Goal: Transaction & Acquisition: Purchase product/service

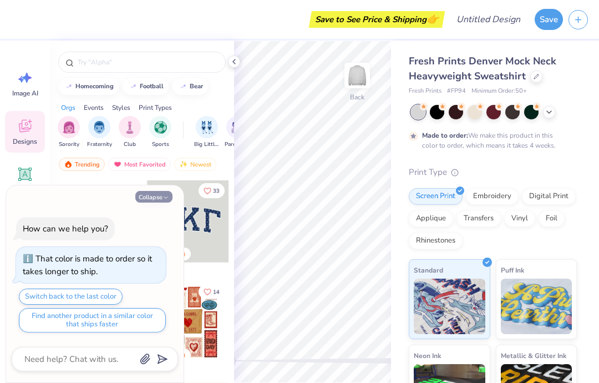
click at [143, 196] on button "Collapse" at bounding box center [153, 197] width 37 height 12
type textarea "x"
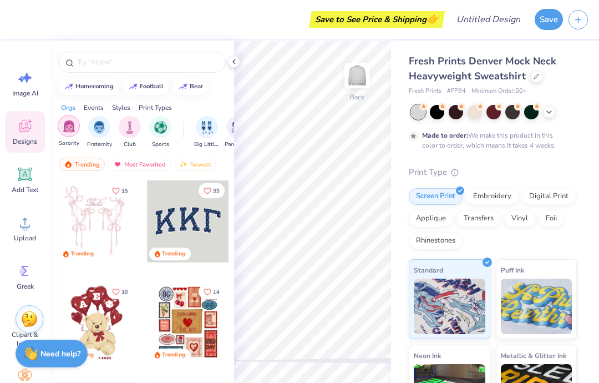
click at [66, 130] on img "filter for Sorority" at bounding box center [69, 126] width 13 height 13
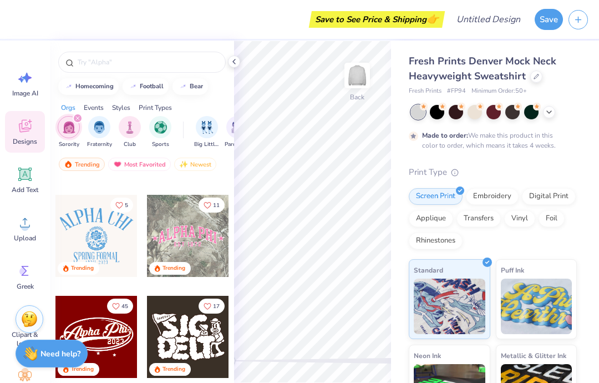
scroll to position [188, 0]
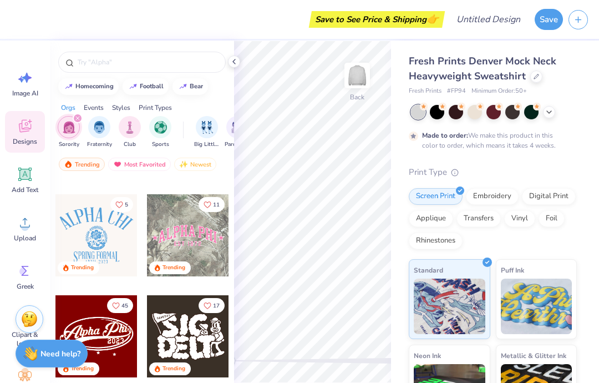
click at [74, 230] on div at bounding box center [96, 235] width 82 height 82
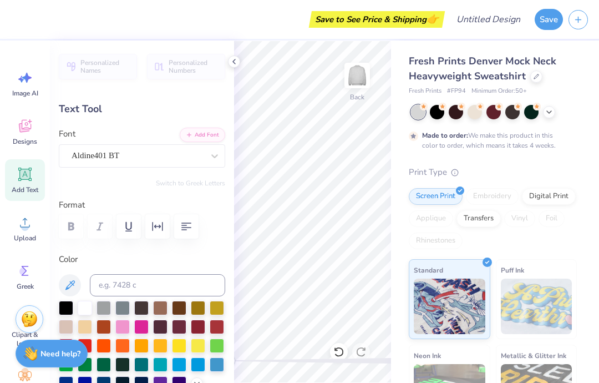
type input "11.50"
type input "3.53"
type input "3.00"
type textarea "A"
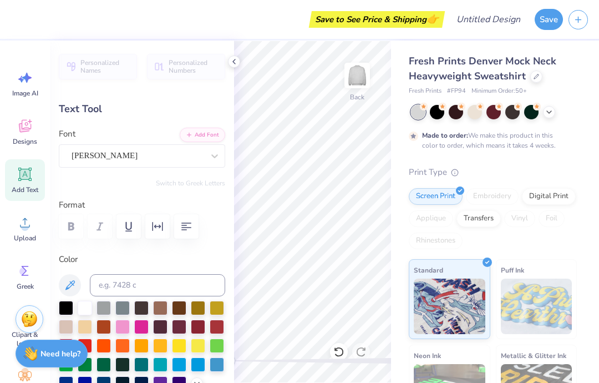
scroll to position [0, 0]
type textarea "RISE"
type input "6.61"
type input "2.72"
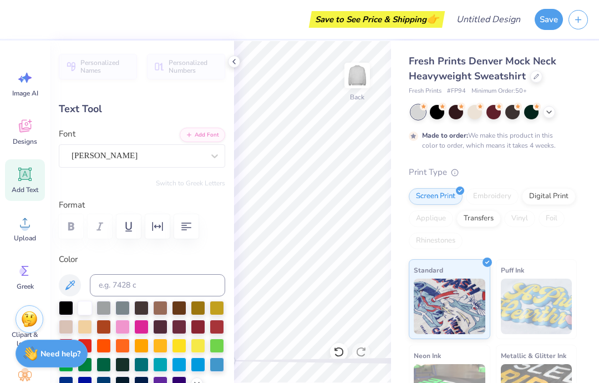
type input "3.41"
type input "8.21"
type input "3.38"
click at [340, 348] on icon at bounding box center [338, 352] width 9 height 10
click at [341, 355] on icon at bounding box center [338, 352] width 9 height 10
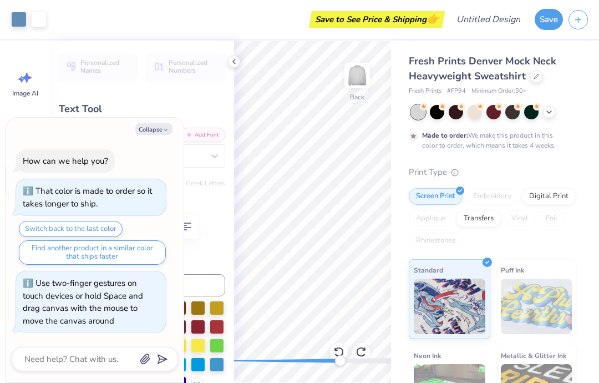
click at [341, 356] on div "Accessibility label" at bounding box center [340, 360] width 11 height 11
click at [340, 356] on div "Accessibility label" at bounding box center [340, 360] width 11 height 11
click at [340, 353] on icon at bounding box center [338, 351] width 11 height 11
type textarea "x"
type input "2.27"
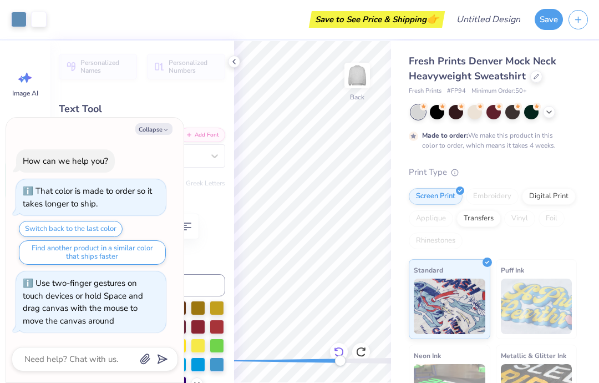
type input "0.57"
type input "8.94"
click at [232, 63] on icon at bounding box center [234, 61] width 9 height 9
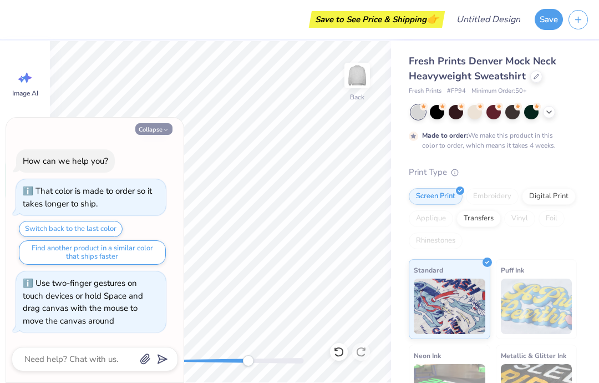
click at [146, 134] on button "Collapse" at bounding box center [153, 129] width 37 height 12
type textarea "x"
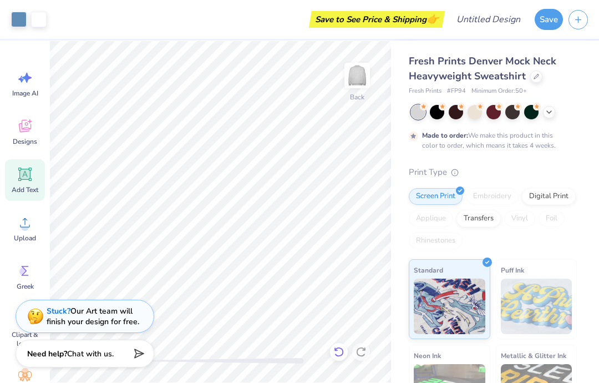
click at [338, 351] on icon at bounding box center [338, 351] width 11 height 11
click at [345, 349] on div at bounding box center [339, 352] width 18 height 18
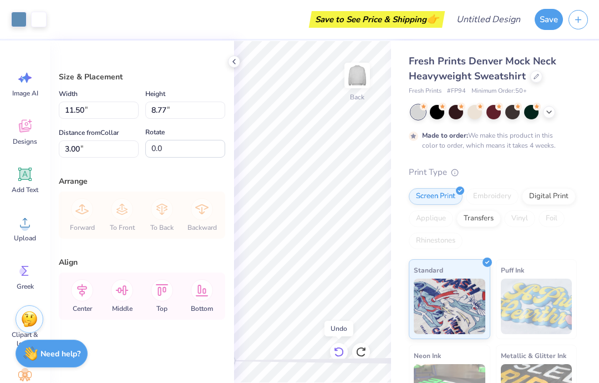
click at [341, 351] on icon at bounding box center [338, 351] width 11 height 11
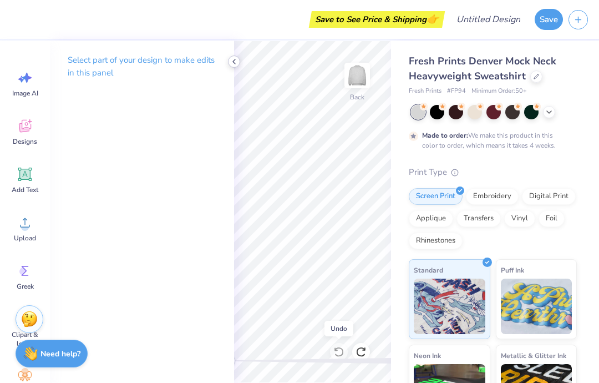
click at [233, 66] on div at bounding box center [234, 61] width 12 height 12
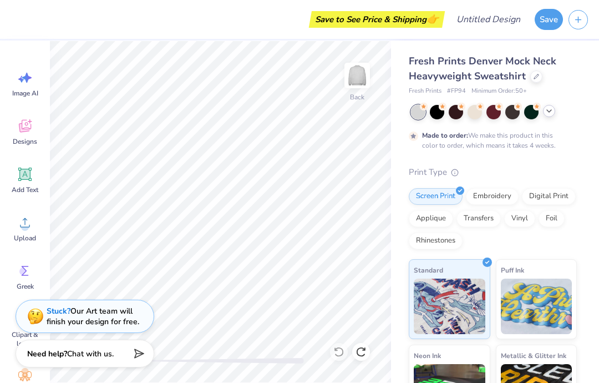
click at [548, 114] on icon at bounding box center [549, 111] width 9 height 9
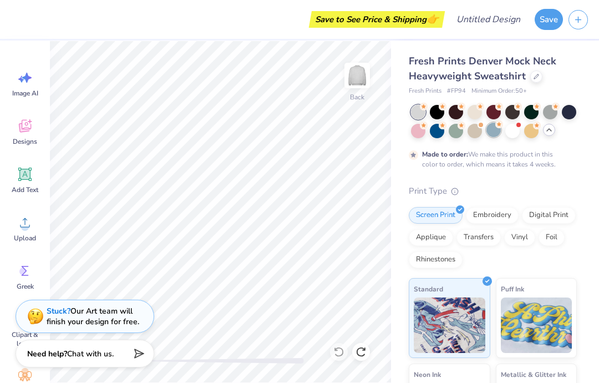
click at [494, 133] on div at bounding box center [494, 130] width 14 height 14
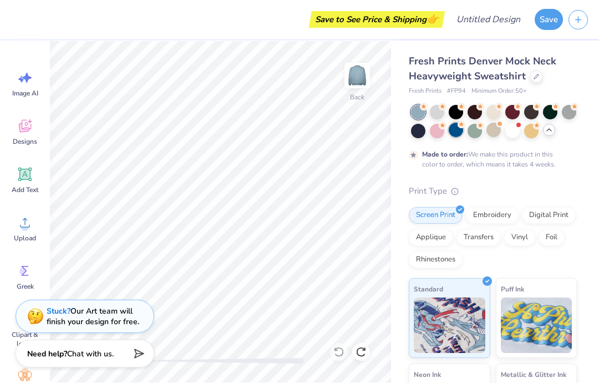
click at [457, 132] on div at bounding box center [456, 130] width 14 height 14
click at [494, 134] on div at bounding box center [494, 130] width 14 height 14
click at [500, 208] on div "Embroidery" at bounding box center [492, 213] width 53 height 17
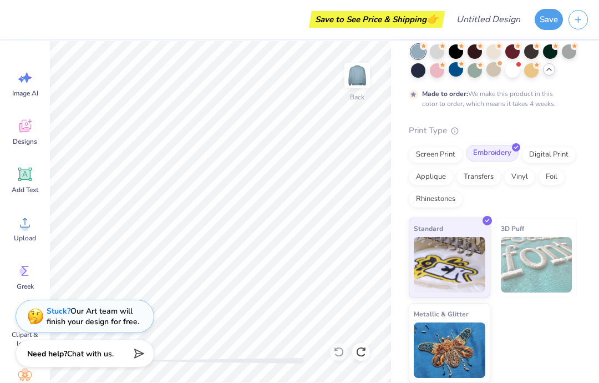
scroll to position [60, 0]
click at [545, 255] on img at bounding box center [537, 264] width 72 height 55
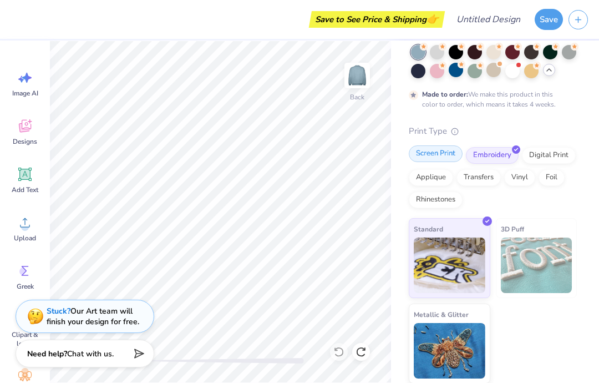
click at [457, 148] on icon at bounding box center [459, 148] width 5 height 5
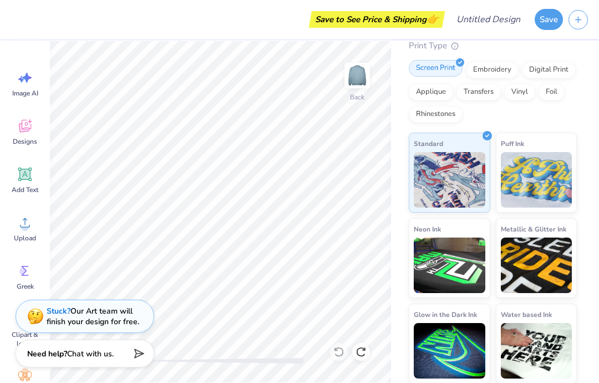
scroll to position [145, 0]
click at [554, 174] on img at bounding box center [537, 177] width 72 height 55
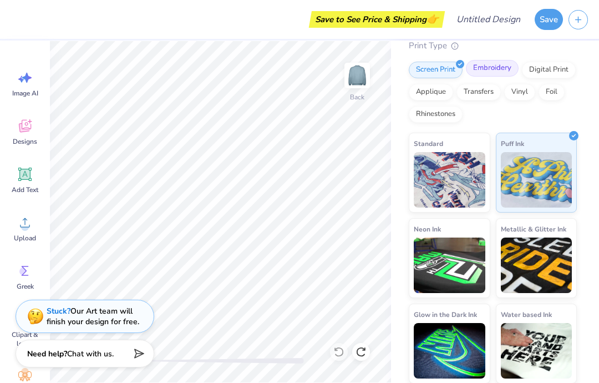
click at [500, 73] on div "Embroidery" at bounding box center [492, 68] width 53 height 17
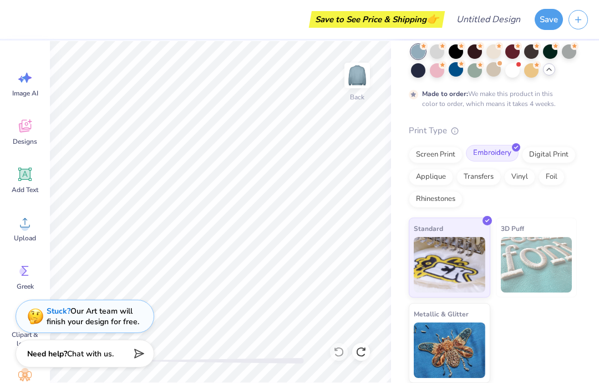
scroll to position [60, 0]
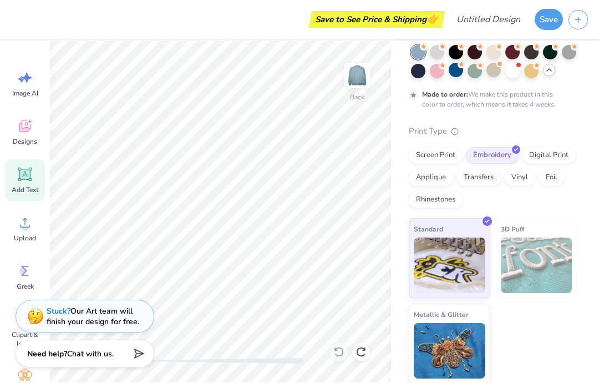
click at [24, 184] on div "Add Text" at bounding box center [25, 180] width 40 height 42
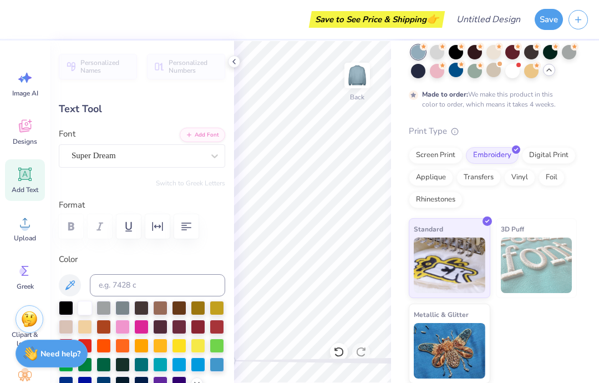
scroll to position [0, 1]
type textarea "T"
type textarea "RISE"
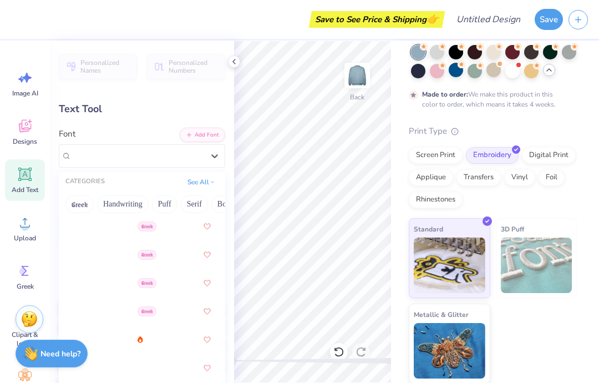
scroll to position [322, 0]
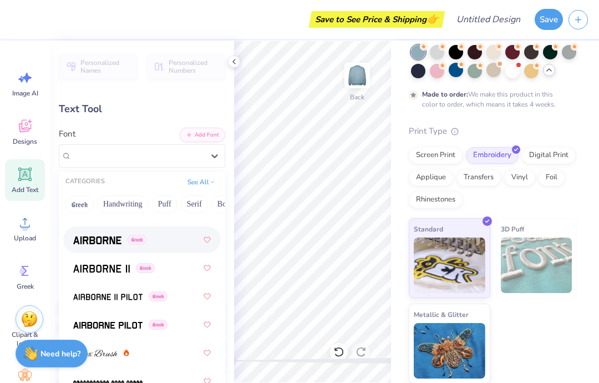
click at [112, 236] on img at bounding box center [97, 240] width 48 height 8
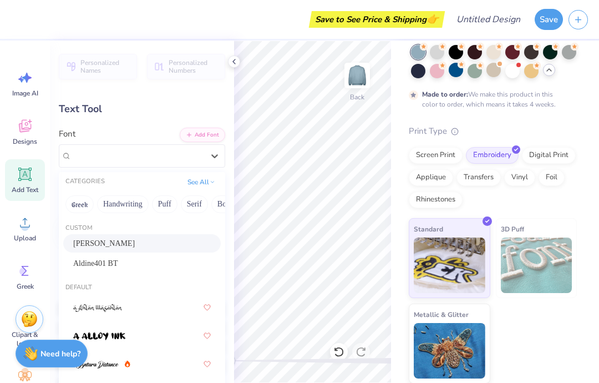
click at [144, 241] on div "[PERSON_NAME]" at bounding box center [142, 243] width 138 height 12
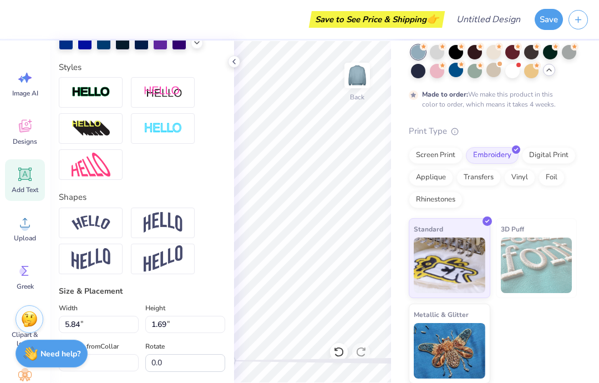
scroll to position [347, 0]
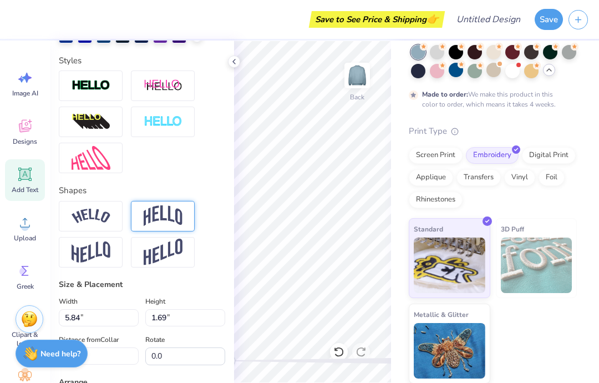
click at [174, 221] on img at bounding box center [163, 215] width 39 height 21
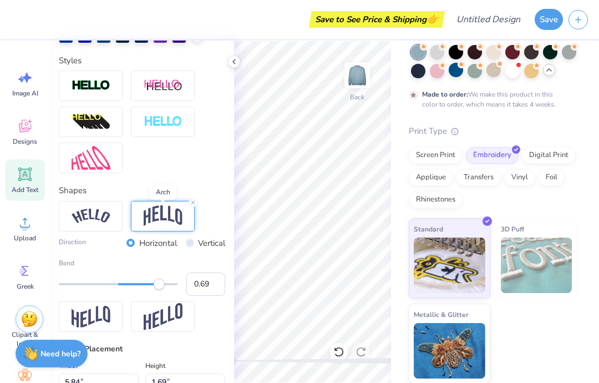
type input "0.70"
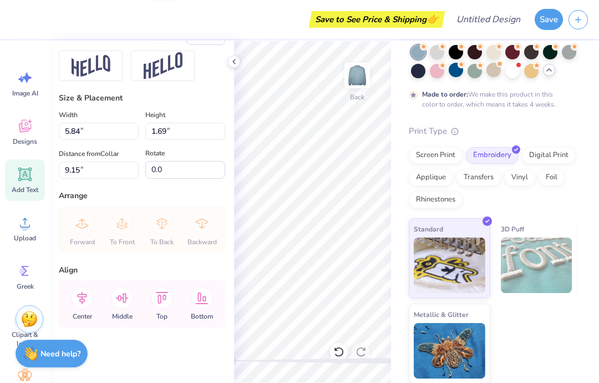
scroll to position [599, 0]
click at [133, 125] on input "5.84" at bounding box center [99, 131] width 80 height 17
type input "5"
click at [191, 129] on input "1.69" at bounding box center [185, 131] width 80 height 17
type input "4.58"
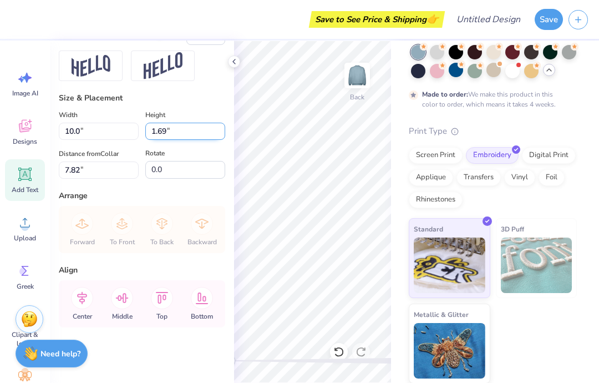
type input "4.37"
type input "7.82"
type input "4"
type input "10.00"
type input "10.49"
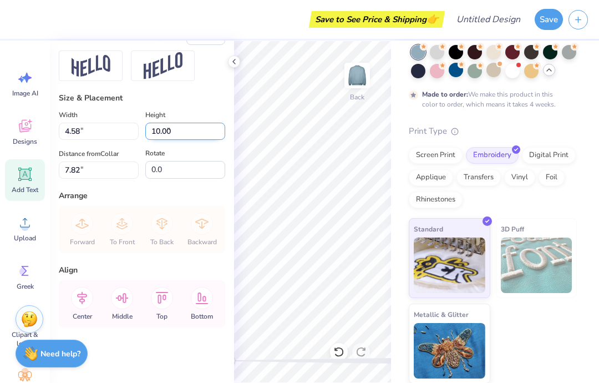
type input "5.00"
type input "10.61"
type input "10.11"
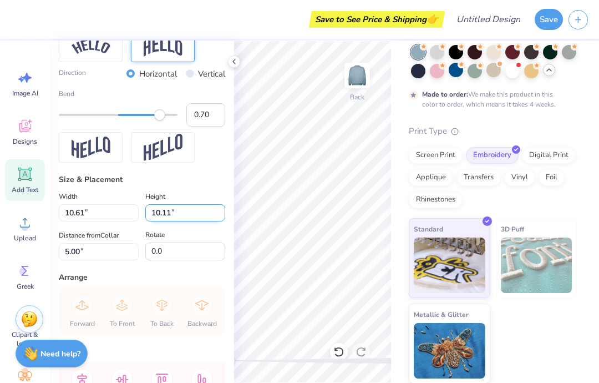
scroll to position [473, 0]
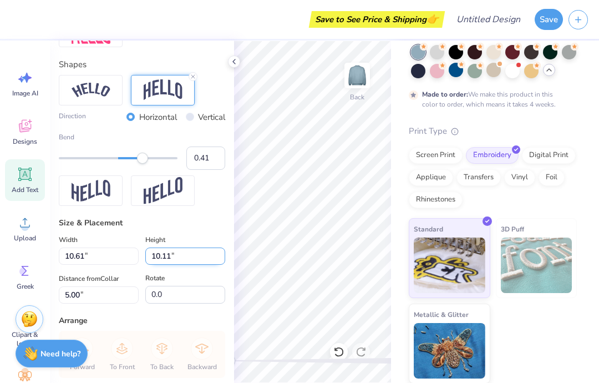
type input "0.40"
type input "11.99"
type input "9.73"
type input "5.75"
type input "10.64"
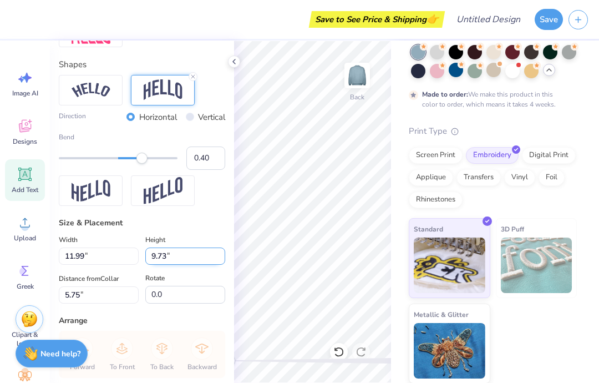
type input "8.63"
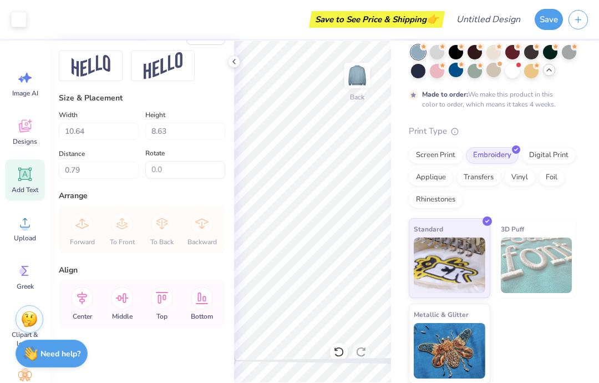
scroll to position [599, 0]
type input "1.10"
click at [124, 171] on input "1.10" at bounding box center [99, 169] width 80 height 17
click at [197, 200] on div "Arrange" at bounding box center [142, 196] width 166 height 12
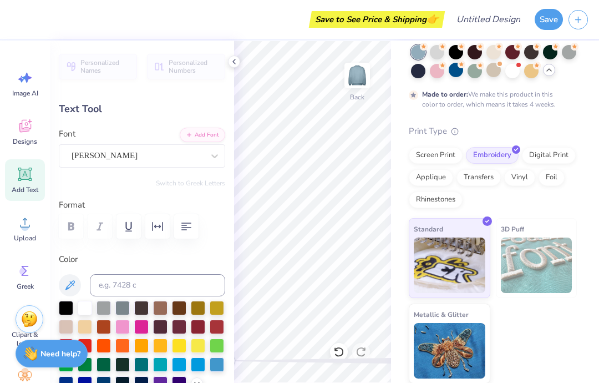
scroll to position [0, 0]
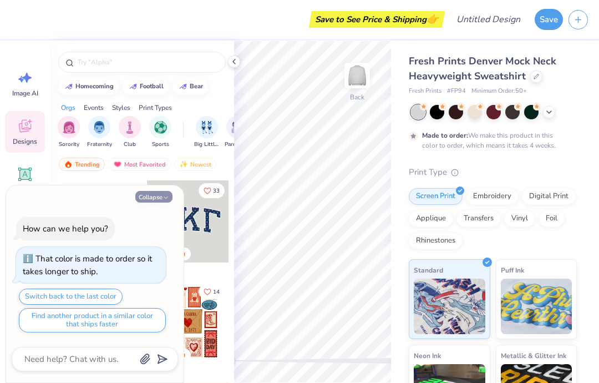
click at [158, 196] on button "Collapse" at bounding box center [153, 197] width 37 height 12
type textarea "x"
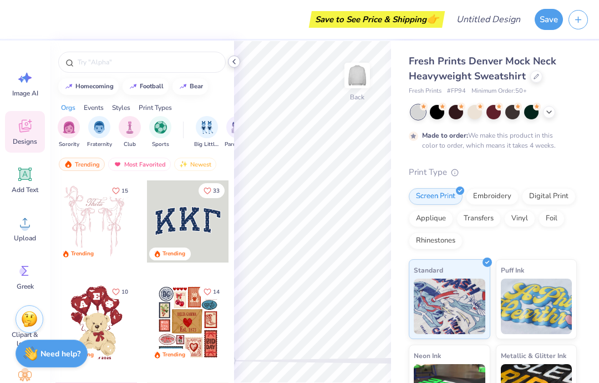
click at [237, 63] on icon at bounding box center [234, 61] width 9 height 9
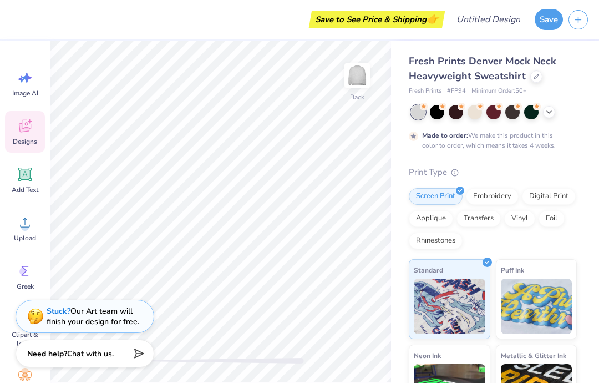
click at [555, 107] on div at bounding box center [494, 112] width 166 height 14
click at [548, 114] on icon at bounding box center [549, 111] width 9 height 9
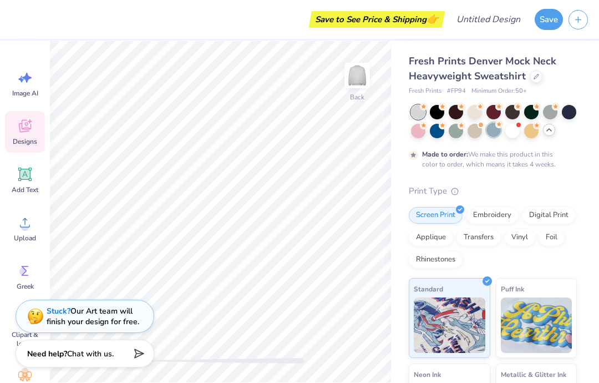
click at [494, 133] on div at bounding box center [494, 130] width 14 height 14
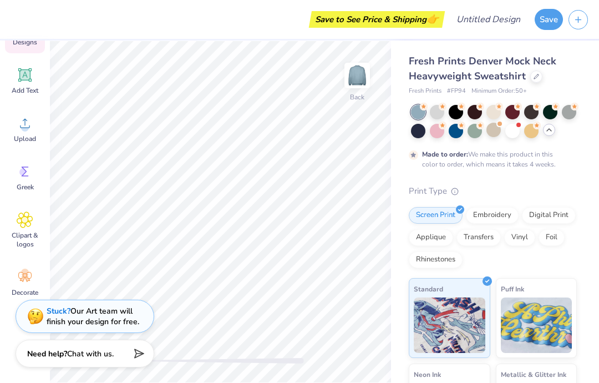
scroll to position [103, 0]
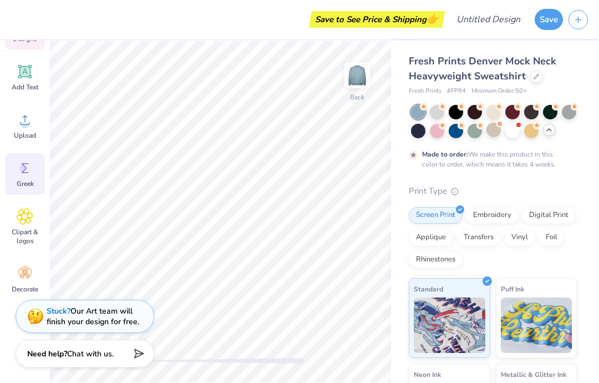
click at [27, 181] on span "Greek" at bounding box center [25, 183] width 17 height 9
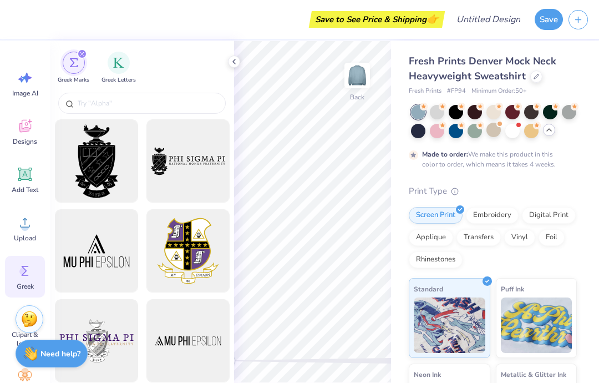
scroll to position [0, 0]
click at [22, 168] on icon at bounding box center [25, 174] width 17 height 17
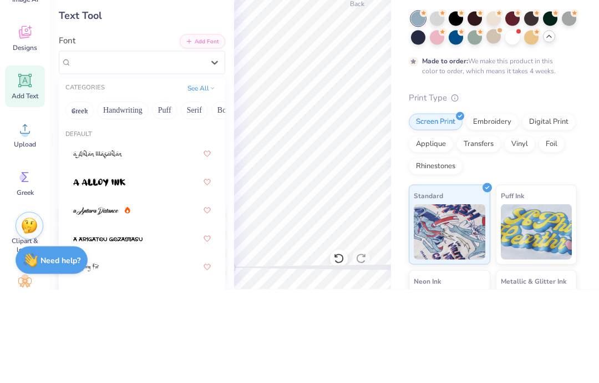
click at [75, 195] on button "Greek" at bounding box center [79, 204] width 28 height 18
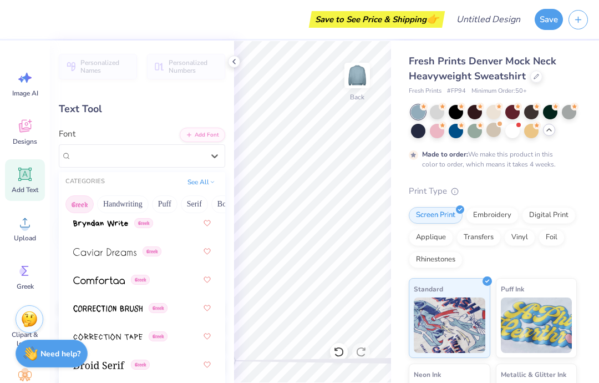
scroll to position [336, 0]
click at [85, 247] on img at bounding box center [104, 251] width 63 height 8
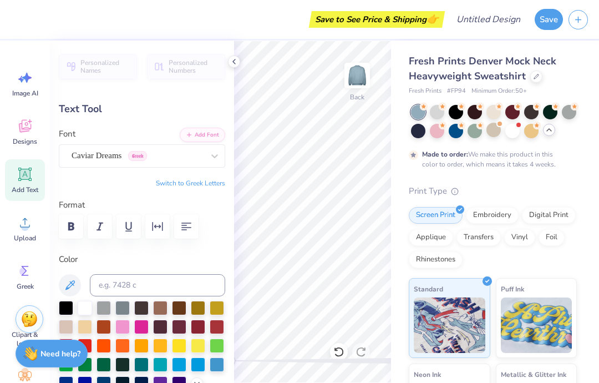
scroll to position [0, 1]
type textarea "T"
type textarea "RISE"
click at [79, 229] on button "button" at bounding box center [71, 226] width 24 height 24
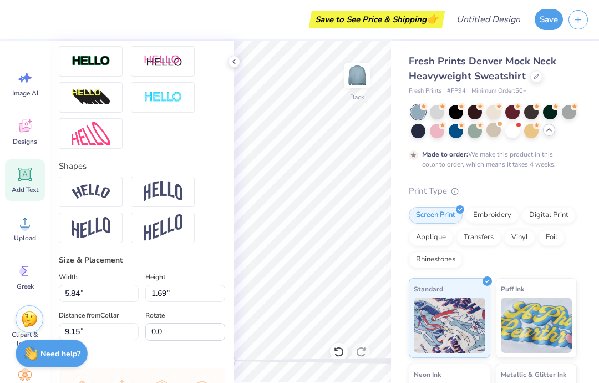
scroll to position [410, 0]
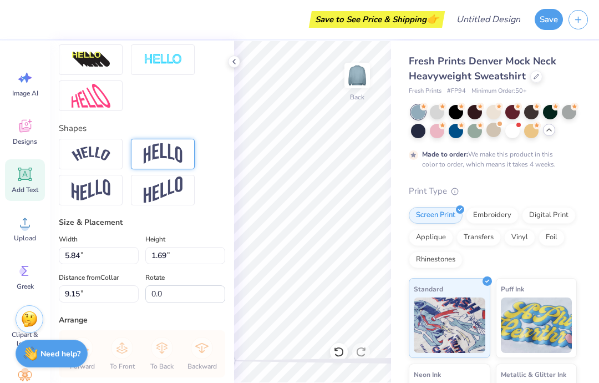
click at [158, 155] on img at bounding box center [163, 153] width 39 height 21
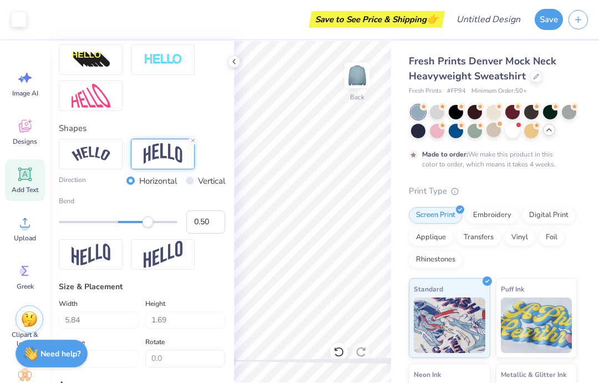
type input "4.34"
type input "2.79"
type input "8.60"
type input "8.17"
type input "5.25"
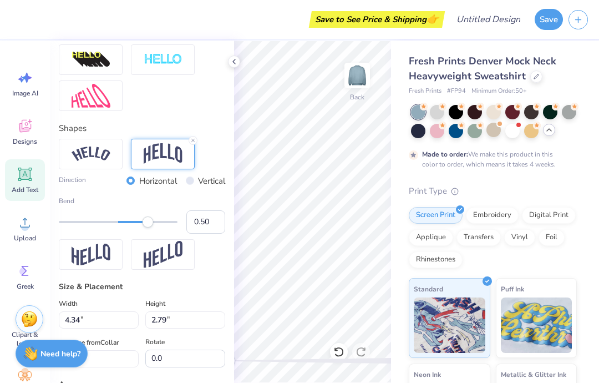
type input "2.04"
type input "10.12"
type input "6.51"
type input "1.79"
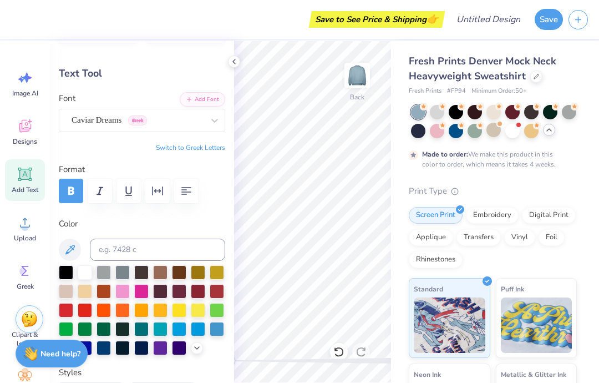
scroll to position [33, 0]
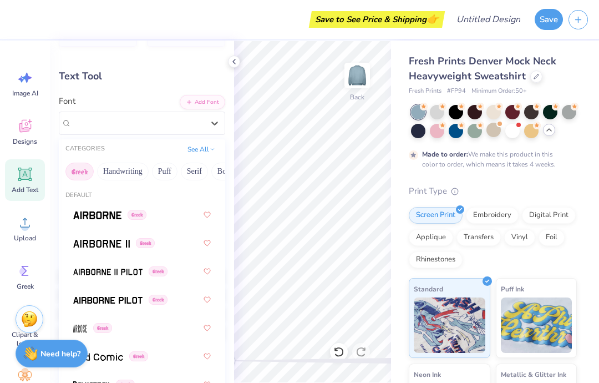
click at [73, 170] on button "Greek" at bounding box center [79, 172] width 28 height 18
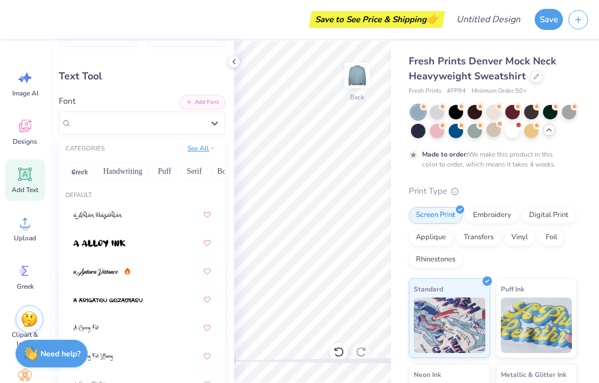
click at [191, 151] on button "See All" at bounding box center [201, 148] width 34 height 11
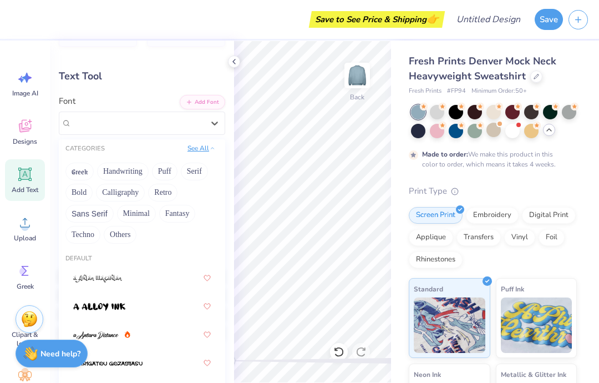
click at [188, 145] on button "See All" at bounding box center [201, 148] width 34 height 11
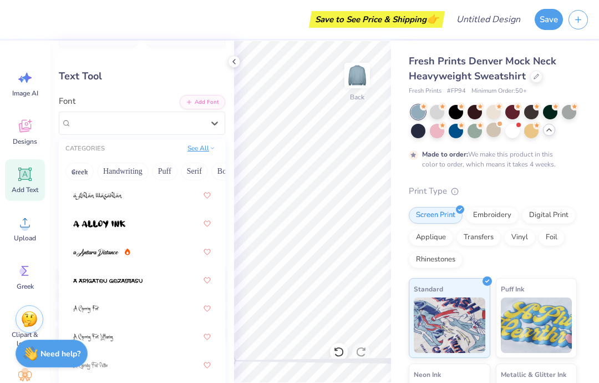
scroll to position [20, 0]
click at [116, 169] on button "Handwriting" at bounding box center [123, 172] width 52 height 18
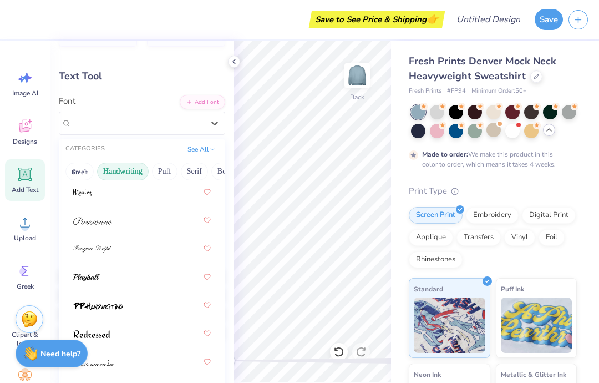
scroll to position [476, 0]
click at [77, 170] on button "Greek" at bounding box center [79, 172] width 28 height 18
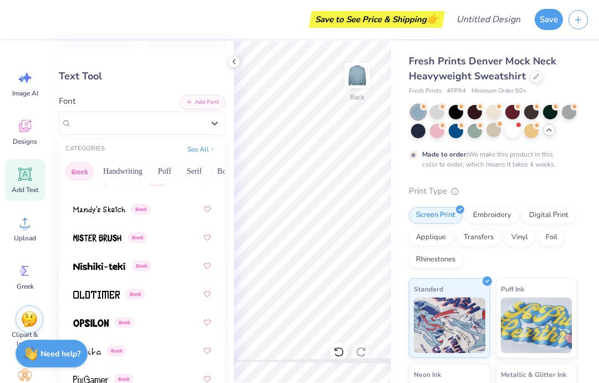
scroll to position [779, 0]
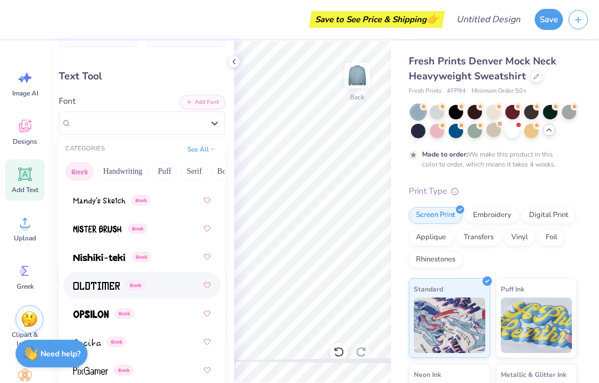
click at [81, 282] on img at bounding box center [96, 286] width 47 height 8
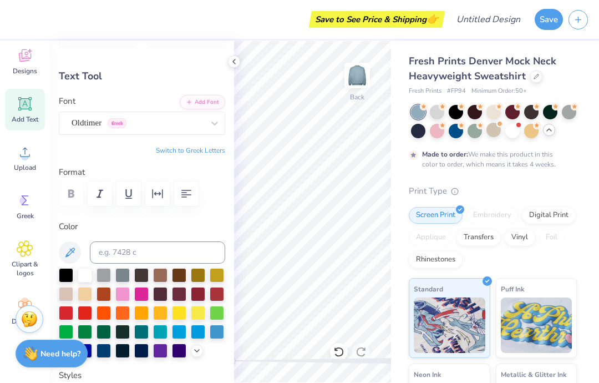
scroll to position [73, 0]
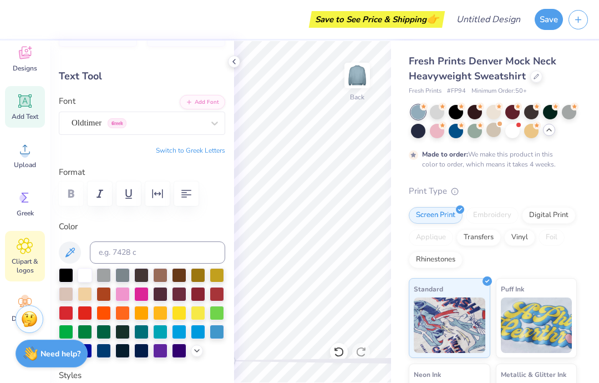
click at [23, 257] on span "Clipart & logos" at bounding box center [25, 266] width 37 height 18
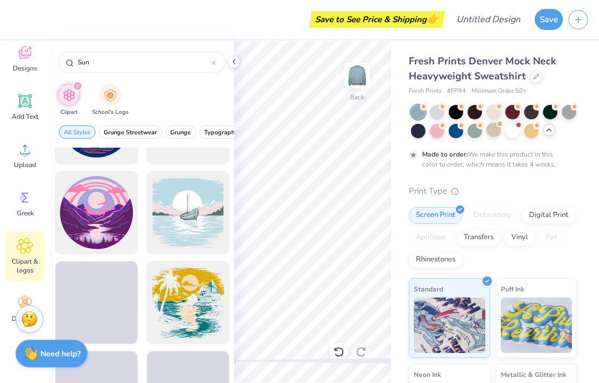
scroll to position [355, 0]
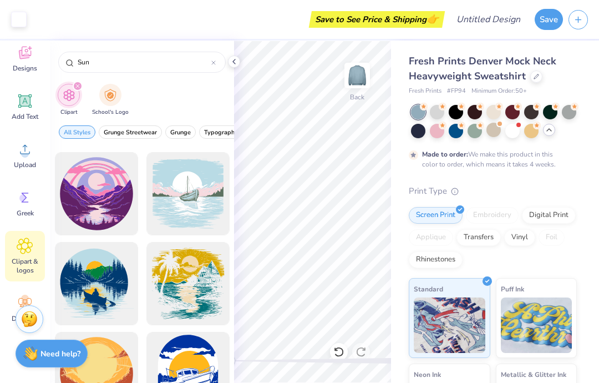
type input "Sun"
click at [21, 148] on icon at bounding box center [25, 149] width 17 height 17
click at [29, 144] on icon at bounding box center [25, 149] width 17 height 17
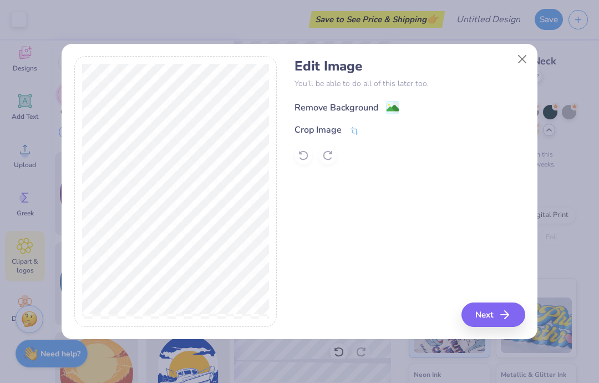
click at [387, 104] on image at bounding box center [393, 108] width 12 height 12
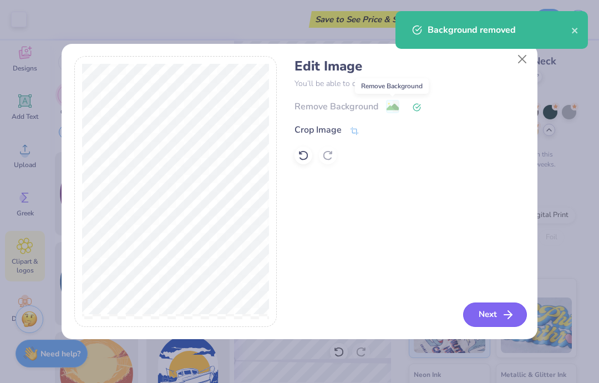
click at [484, 311] on button "Next" at bounding box center [495, 314] width 64 height 24
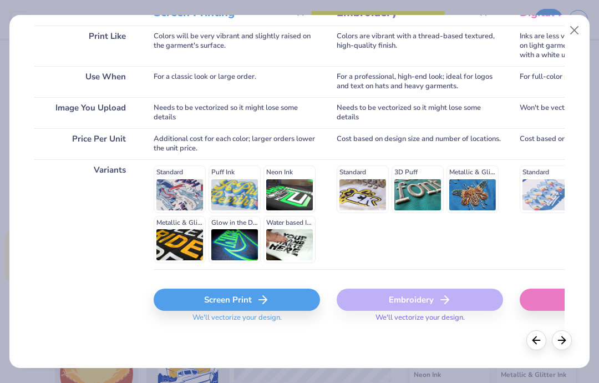
scroll to position [170, 0]
click at [362, 189] on div "Standard 3D Puff Metallic & Glitter" at bounding box center [420, 188] width 166 height 47
click at [362, 195] on div "Standard 3D Puff Metallic & Glitter" at bounding box center [420, 188] width 166 height 47
click at [401, 298] on div "Embroidery" at bounding box center [420, 300] width 166 height 22
click at [563, 336] on polyline at bounding box center [563, 338] width 3 height 7
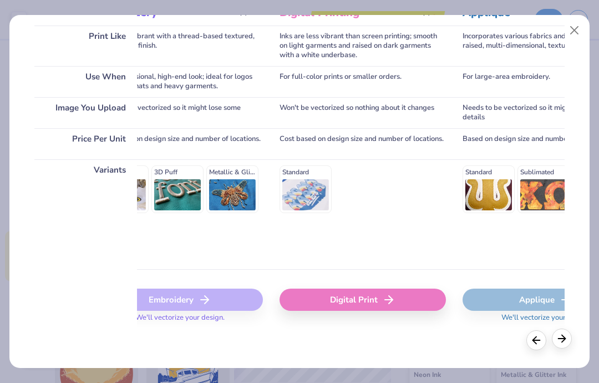
scroll to position [0, 265]
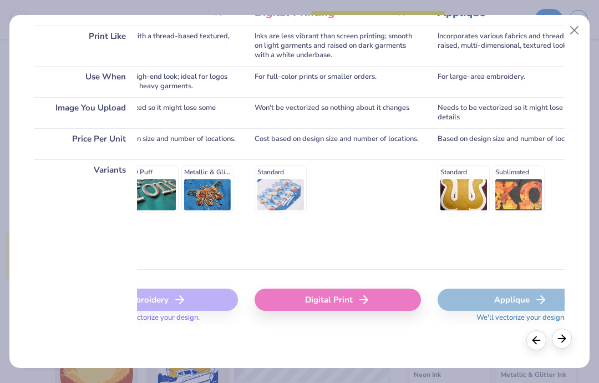
click at [562, 337] on icon at bounding box center [562, 338] width 12 height 12
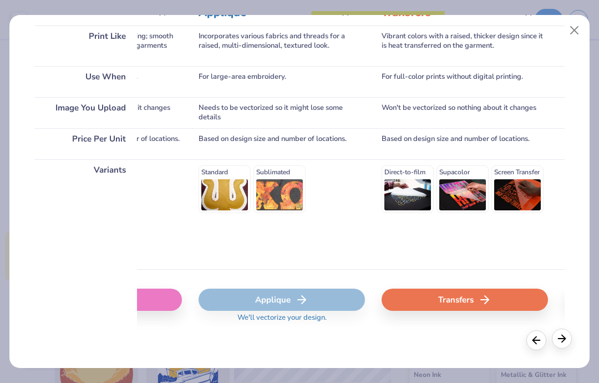
scroll to position [0, 530]
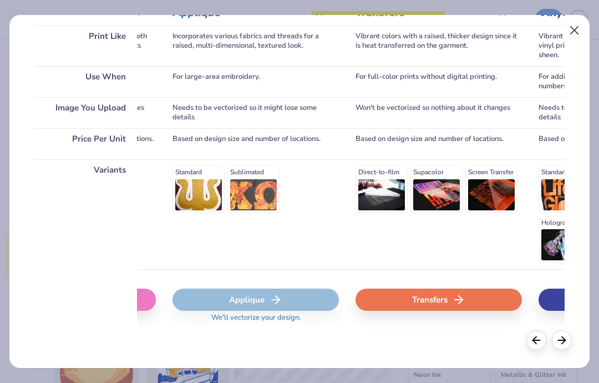
click at [579, 31] on button "Close" at bounding box center [574, 30] width 21 height 21
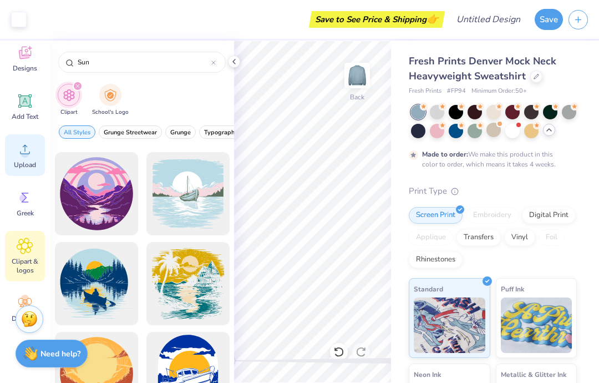
click at [21, 155] on icon at bounding box center [25, 149] width 17 height 17
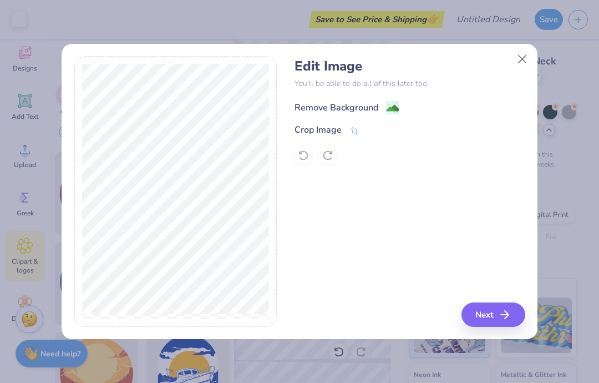
click at [393, 110] on image at bounding box center [393, 108] width 12 height 12
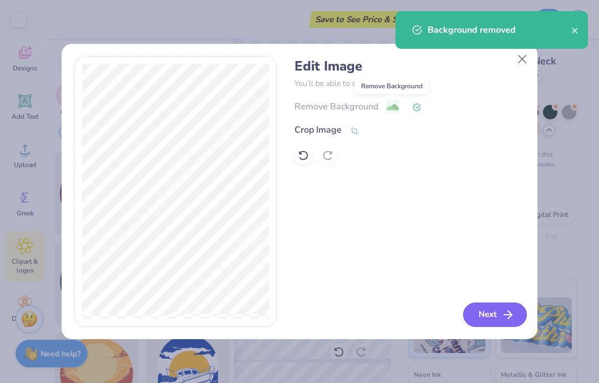
click at [487, 314] on button "Next" at bounding box center [495, 314] width 64 height 24
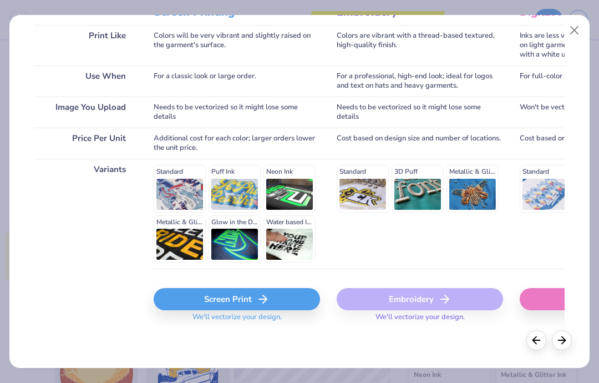
scroll to position [170, 0]
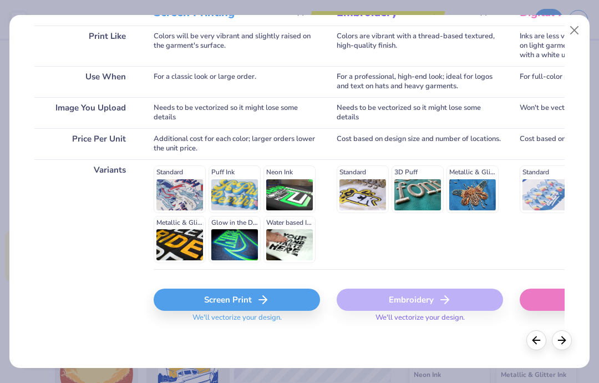
click at [204, 302] on div "Screen Print" at bounding box center [237, 300] width 166 height 22
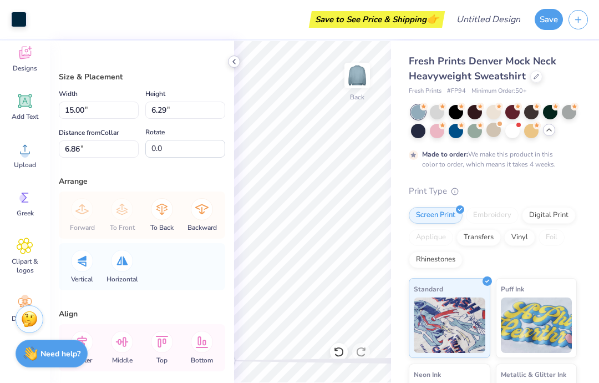
click at [229, 63] on div at bounding box center [234, 61] width 12 height 12
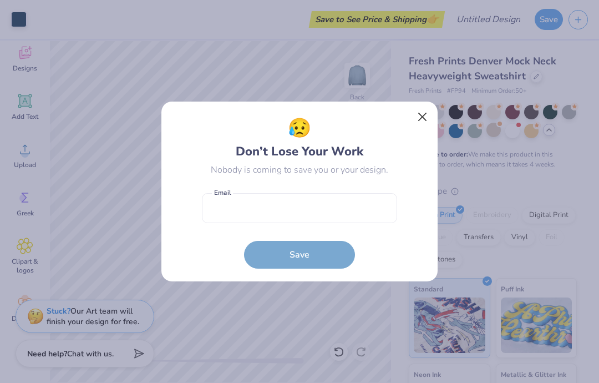
click at [412, 118] on button "Close" at bounding box center [422, 117] width 21 height 21
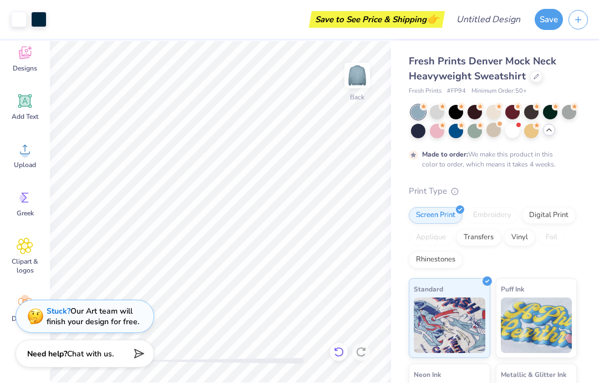
click at [346, 351] on div at bounding box center [339, 352] width 18 height 18
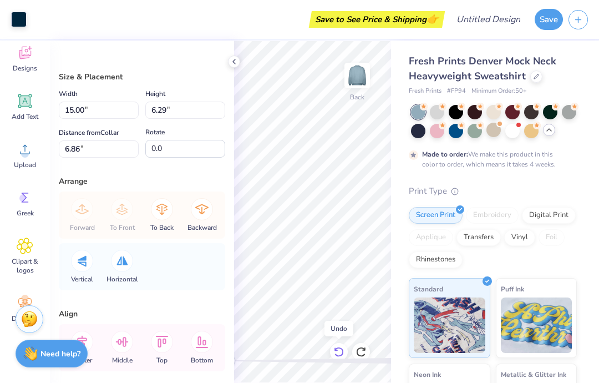
click at [342, 349] on icon at bounding box center [338, 352] width 9 height 10
click at [22, 150] on icon at bounding box center [25, 149] width 17 height 17
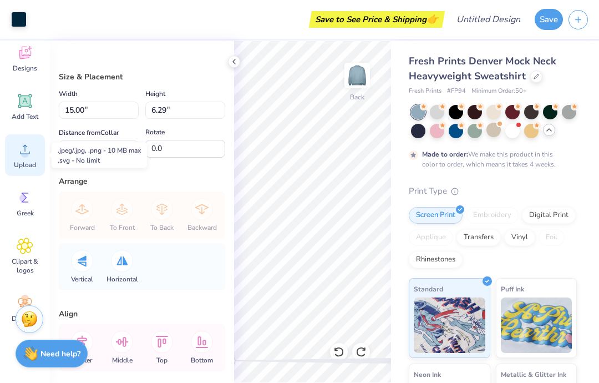
click at [24, 155] on circle at bounding box center [25, 154] width 8 height 8
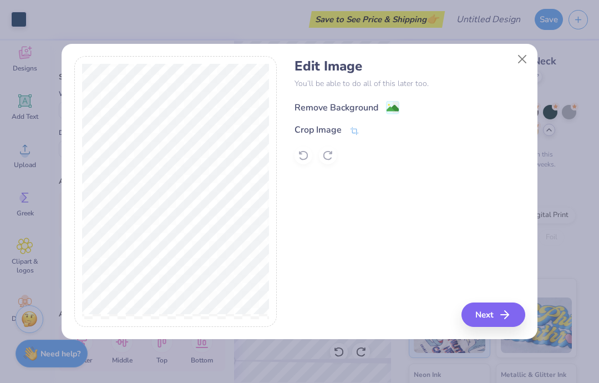
click at [389, 103] on image at bounding box center [393, 108] width 12 height 12
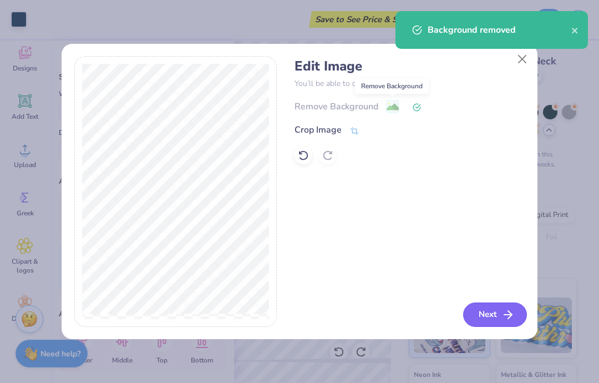
click at [488, 311] on button "Next" at bounding box center [495, 314] width 64 height 24
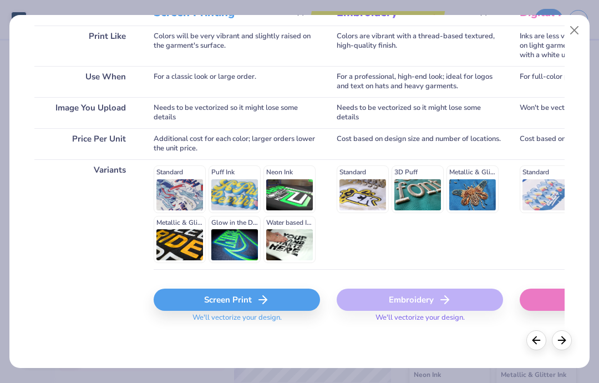
click at [242, 198] on div "Standard Puff Ink Neon Ink Metallic & Glitter Ink Glow in the Dark Ink Water ba…" at bounding box center [237, 214] width 166 height 98
click at [256, 296] on icon at bounding box center [262, 299] width 13 height 13
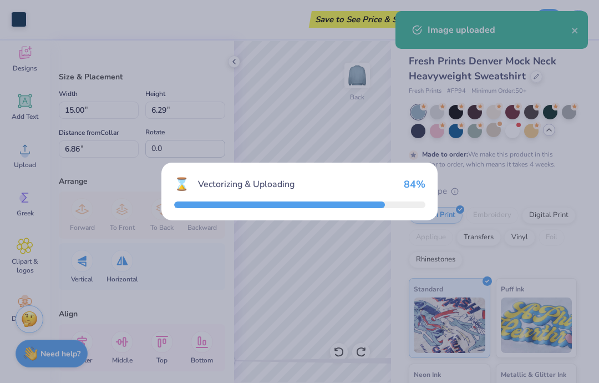
type input "7.00"
type input "6.50"
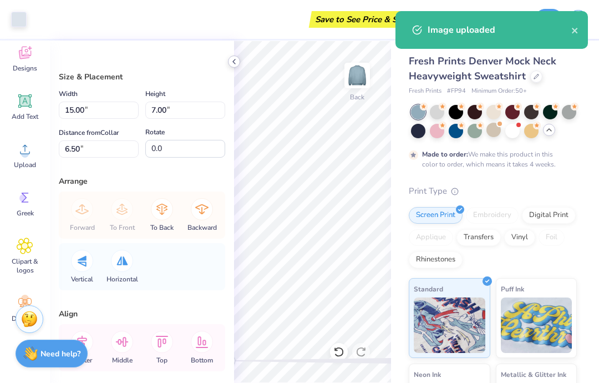
click at [235, 60] on icon at bounding box center [234, 61] width 9 height 9
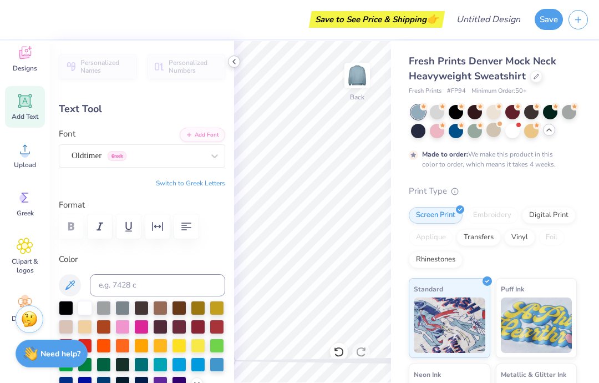
click at [239, 63] on div at bounding box center [234, 61] width 12 height 12
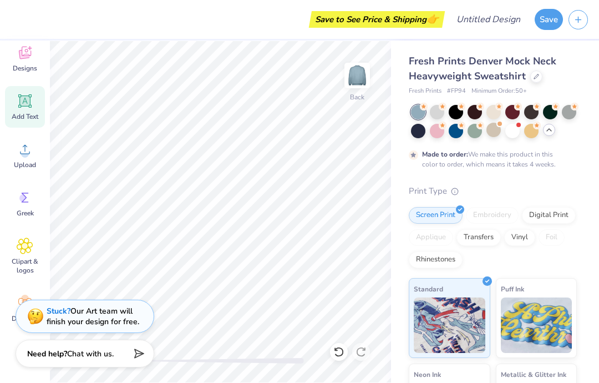
scroll to position [1, 1]
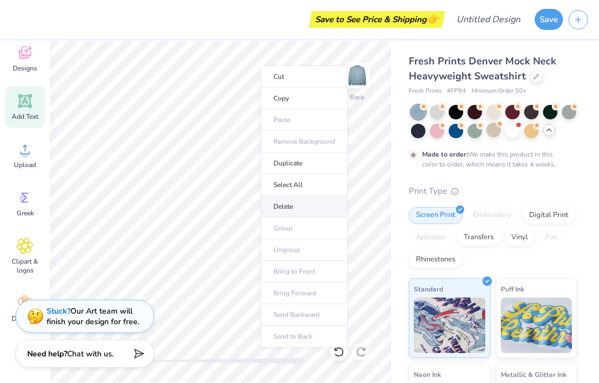
click at [315, 206] on li "Delete" at bounding box center [304, 207] width 87 height 22
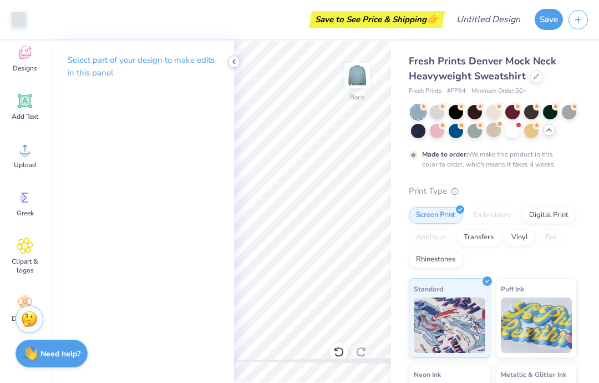
click at [239, 59] on div at bounding box center [234, 61] width 12 height 12
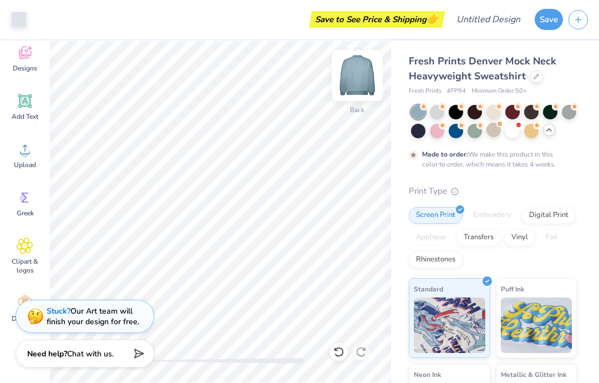
click at [360, 72] on img at bounding box center [357, 75] width 44 height 44
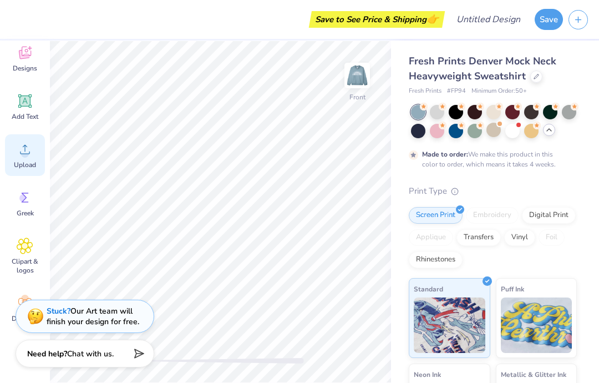
click at [23, 154] on icon at bounding box center [25, 149] width 10 height 9
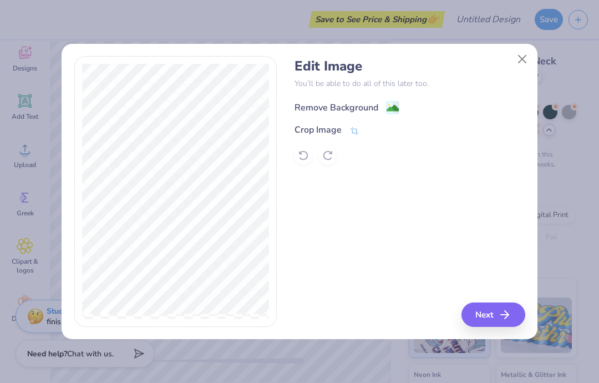
click at [392, 107] on image at bounding box center [393, 108] width 12 height 12
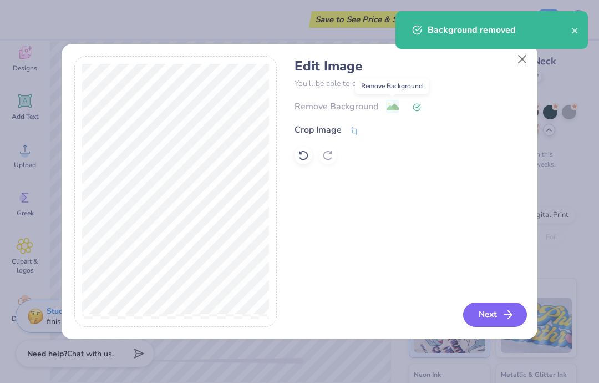
click at [497, 316] on button "Next" at bounding box center [495, 314] width 64 height 24
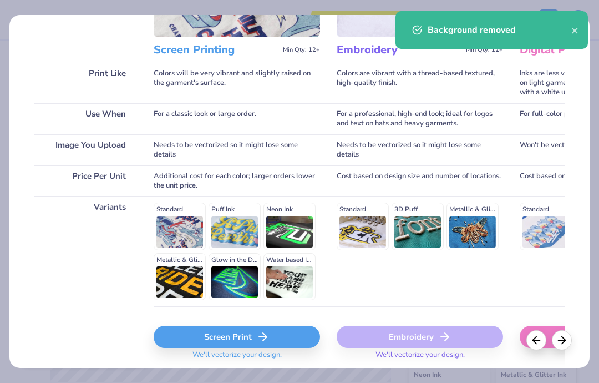
scroll to position [135, 0]
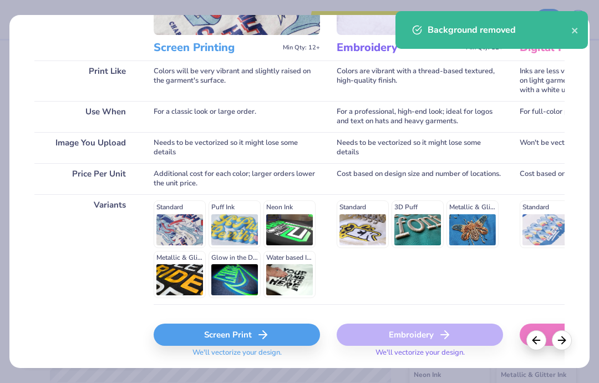
click at [282, 331] on div "Screen Print" at bounding box center [237, 334] width 166 height 22
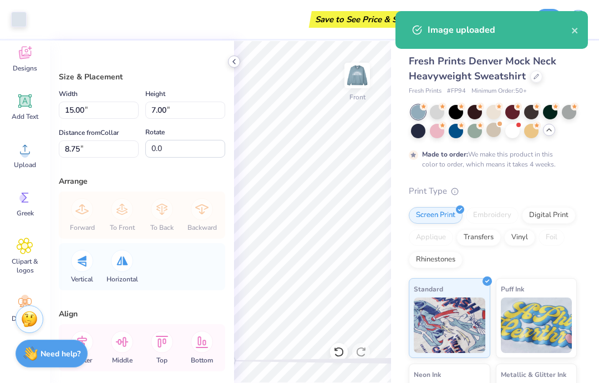
click at [235, 56] on div at bounding box center [234, 61] width 12 height 12
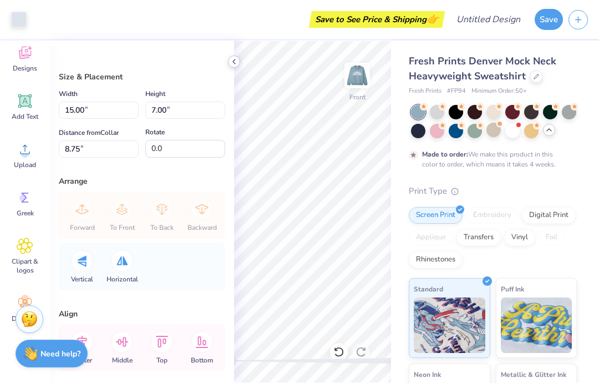
click at [238, 60] on icon at bounding box center [234, 61] width 9 height 9
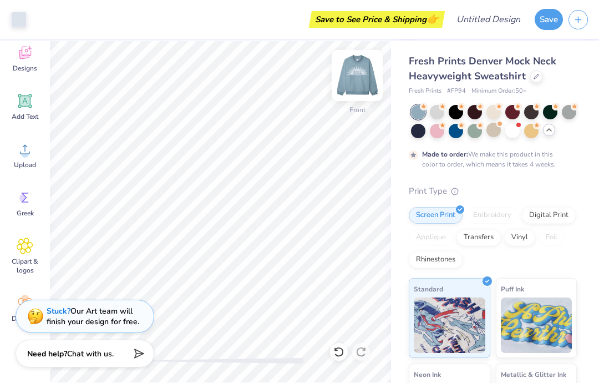
click at [357, 76] on img at bounding box center [357, 75] width 44 height 44
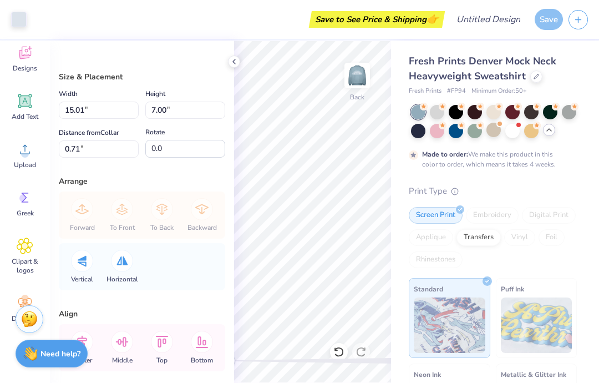
type input "15.00"
type input "1.54"
click at [231, 63] on icon at bounding box center [234, 61] width 9 height 9
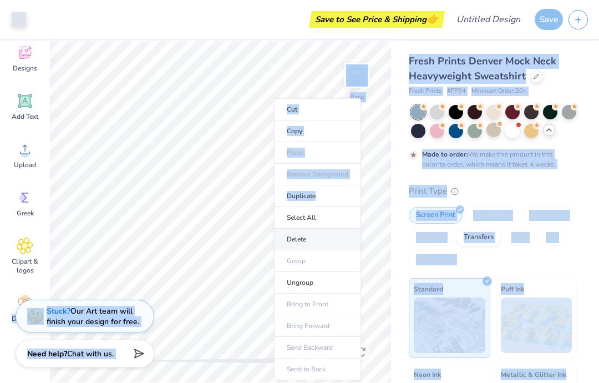
click at [295, 238] on li "Delete" at bounding box center [317, 240] width 87 height 22
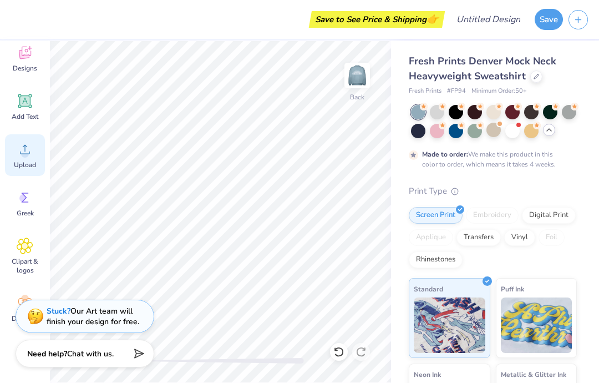
click at [19, 156] on icon at bounding box center [25, 149] width 17 height 17
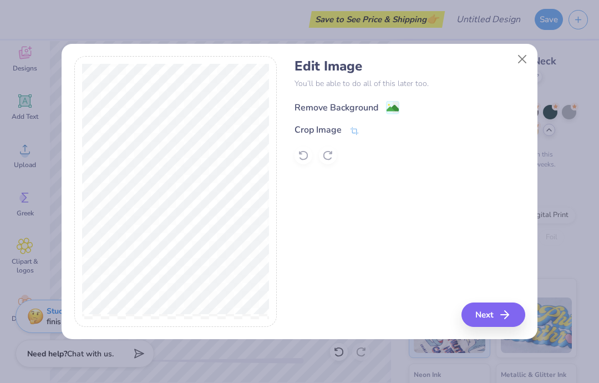
click at [390, 107] on image at bounding box center [393, 108] width 12 height 12
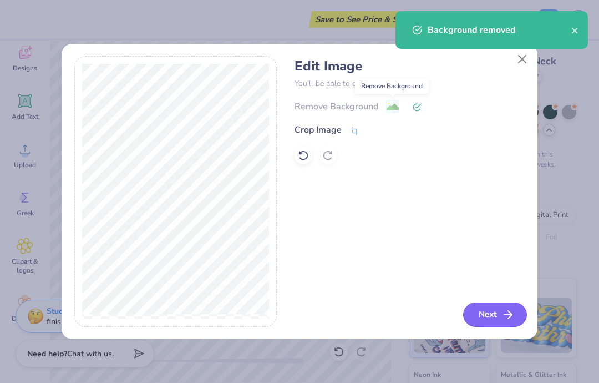
click at [505, 314] on icon "button" at bounding box center [508, 314] width 13 height 13
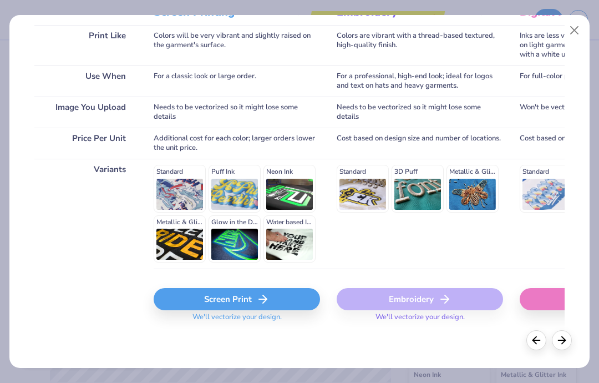
scroll to position [170, 0]
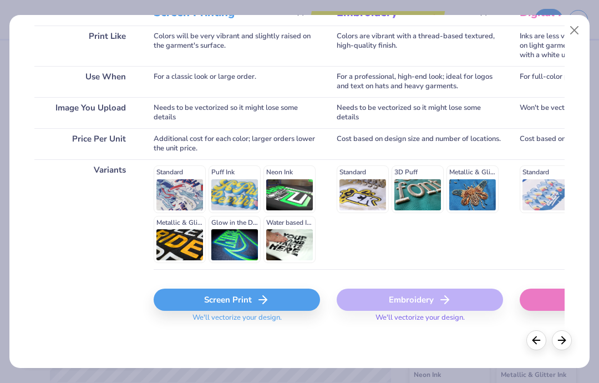
click at [285, 299] on div "Screen Print" at bounding box center [237, 300] width 166 height 22
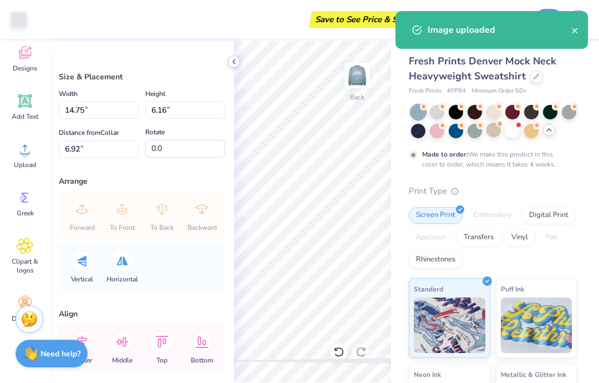
click at [233, 58] on icon at bounding box center [234, 61] width 9 height 9
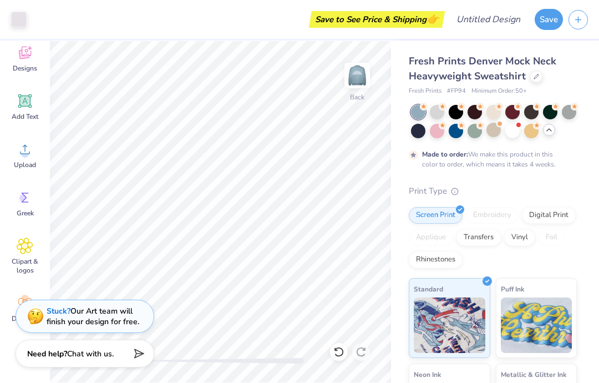
type input "4.84"
type input "2.02"
type input "11.06"
click at [349, 85] on img at bounding box center [357, 75] width 44 height 44
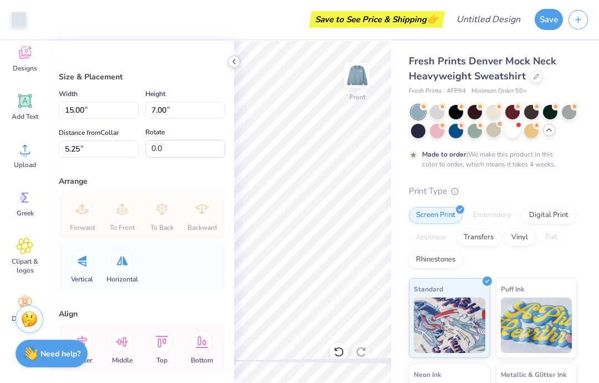
click at [232, 66] on div at bounding box center [234, 61] width 12 height 12
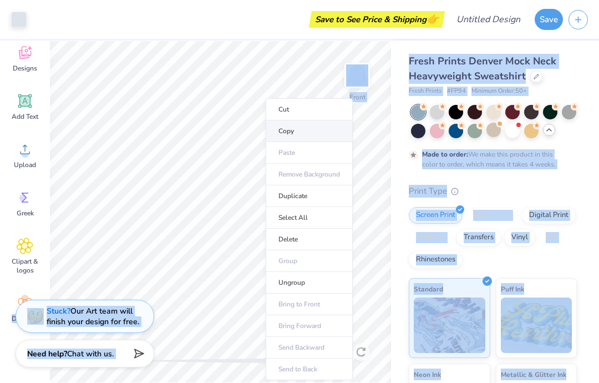
click at [315, 130] on li "Copy" at bounding box center [309, 131] width 87 height 22
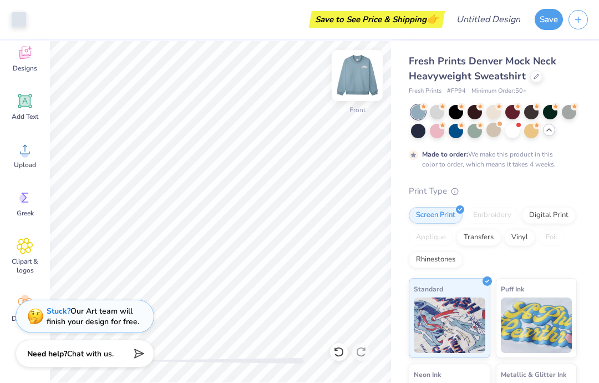
click at [361, 80] on img at bounding box center [357, 75] width 44 height 44
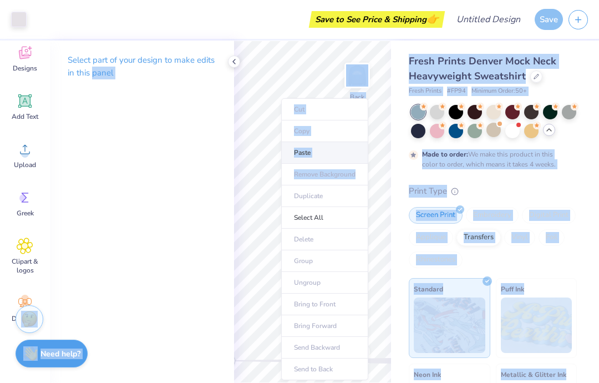
click at [322, 148] on li "Paste" at bounding box center [324, 153] width 87 height 22
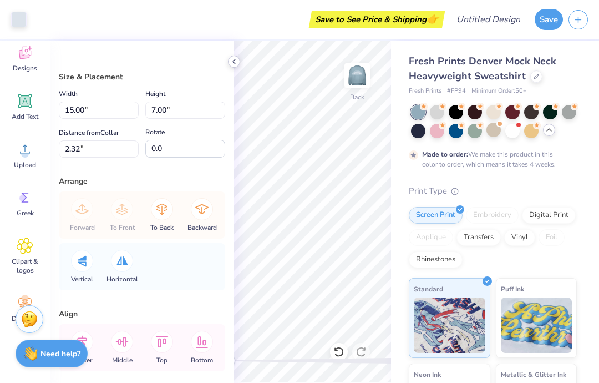
click at [234, 57] on div at bounding box center [234, 61] width 12 height 12
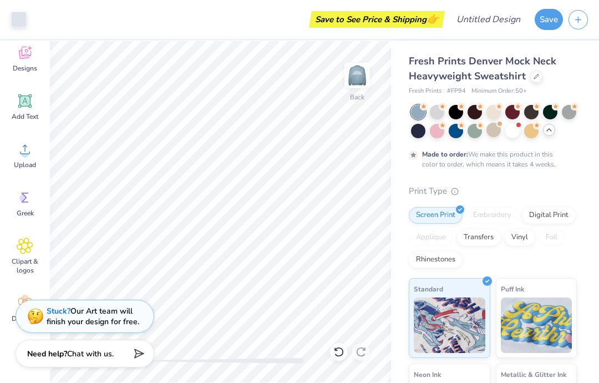
type input "4.84"
type input "2.02"
type input "0.98"
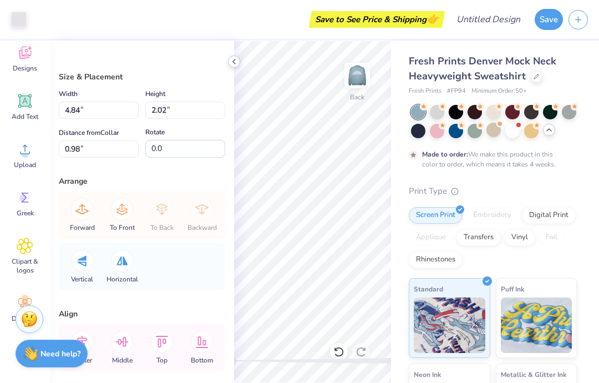
click at [232, 59] on icon at bounding box center [234, 61] width 9 height 9
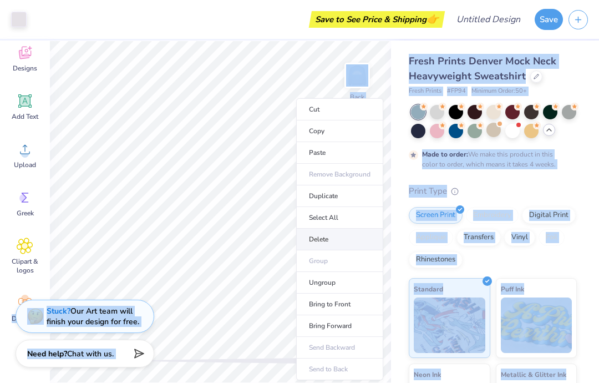
click at [339, 237] on li "Delete" at bounding box center [339, 240] width 87 height 22
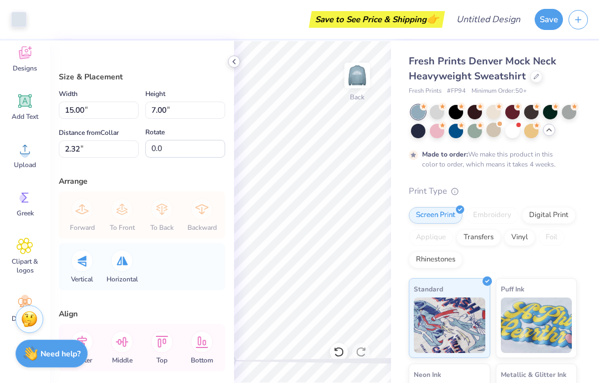
click at [235, 63] on polyline at bounding box center [234, 61] width 2 height 4
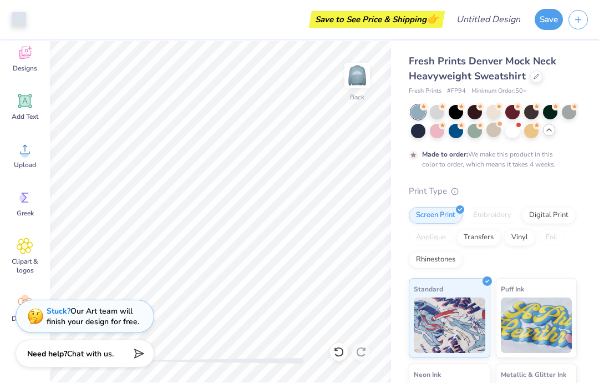
type input "5.04"
type input "2.35"
click at [354, 82] on img at bounding box center [357, 75] width 44 height 44
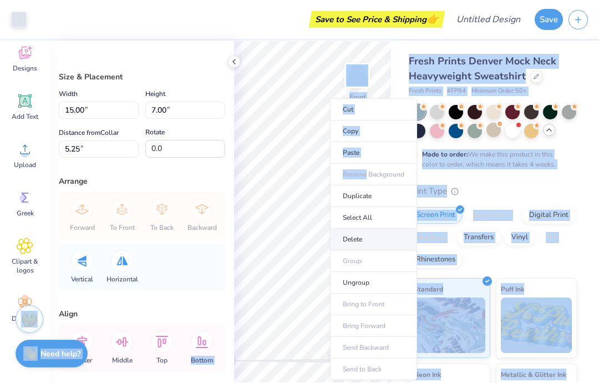
click at [367, 243] on li "Delete" at bounding box center [373, 240] width 87 height 22
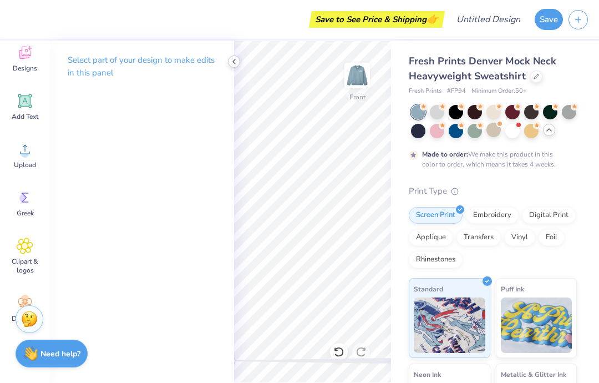
click at [230, 64] on icon at bounding box center [234, 61] width 9 height 9
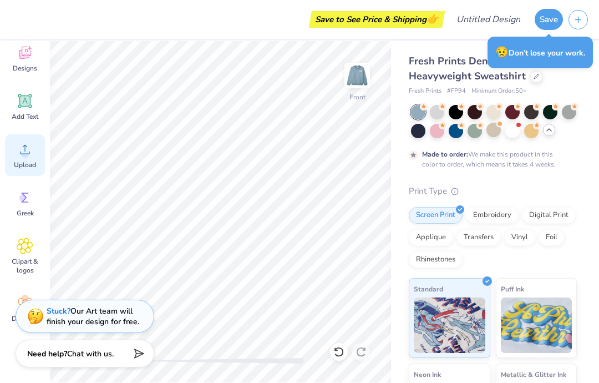
click at [33, 150] on icon at bounding box center [25, 149] width 17 height 17
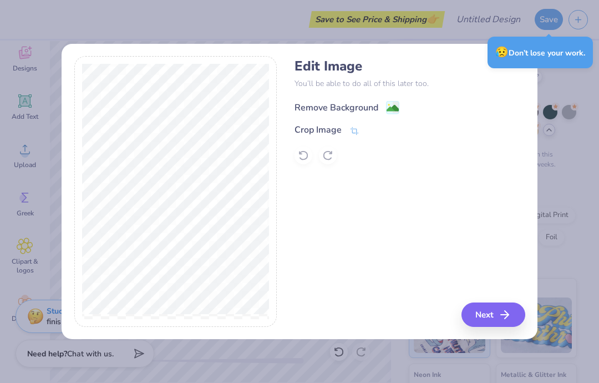
click at [392, 103] on image at bounding box center [393, 108] width 12 height 12
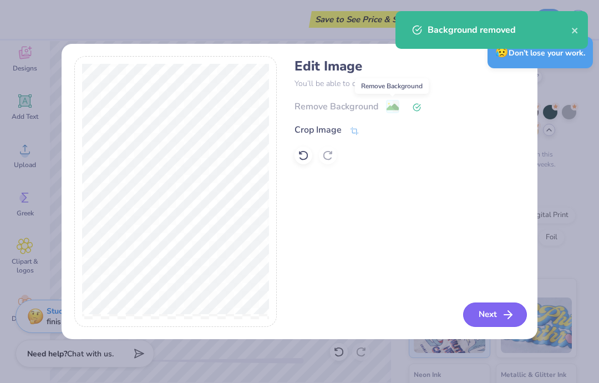
click at [495, 315] on button "Next" at bounding box center [495, 314] width 64 height 24
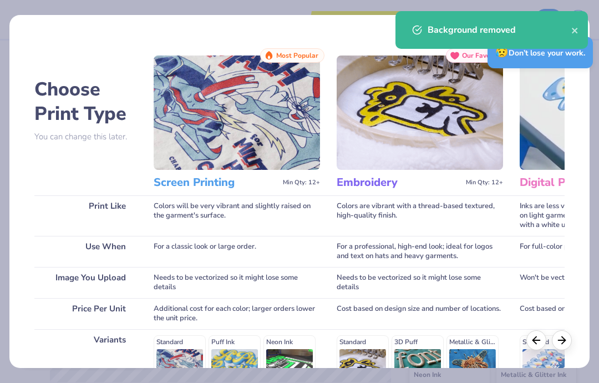
scroll to position [0, 0]
click at [296, 248] on div "For a classic look or large order." at bounding box center [237, 251] width 166 height 31
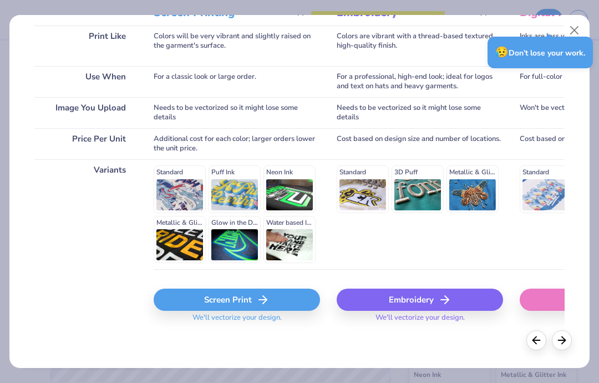
scroll to position [170, 0]
click at [287, 298] on div "Screen Print" at bounding box center [237, 300] width 166 height 22
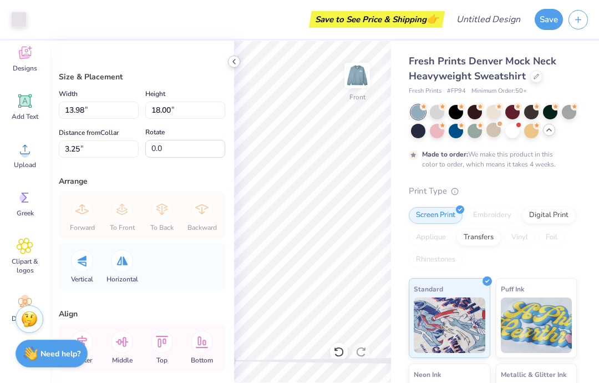
click at [236, 60] on icon at bounding box center [234, 61] width 9 height 9
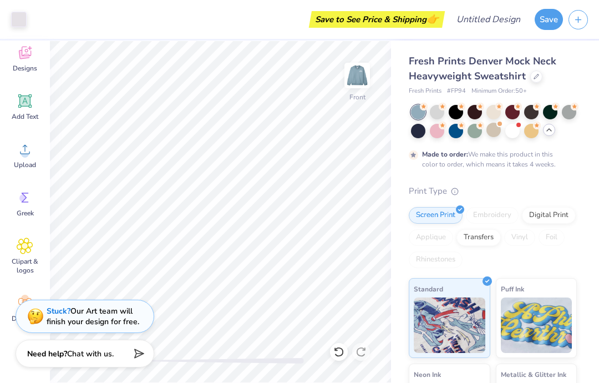
type input "12.98"
type input "16.71"
type input "4.54"
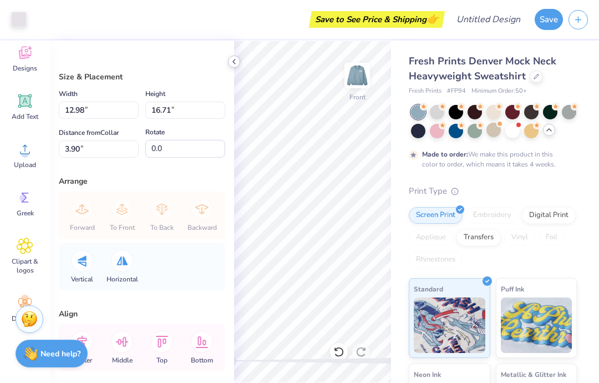
type input "11.69"
type input "15.04"
type input "5.56"
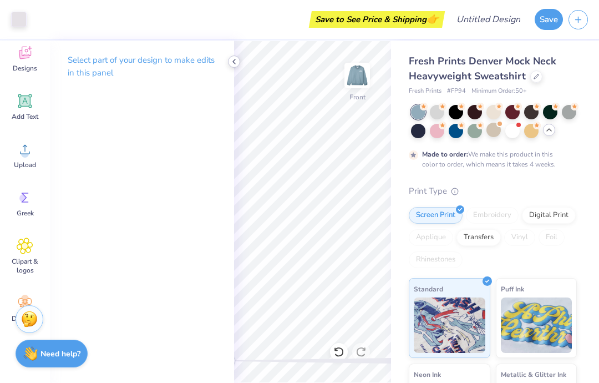
click at [231, 64] on icon at bounding box center [234, 61] width 9 height 9
click at [239, 63] on div at bounding box center [234, 61] width 12 height 12
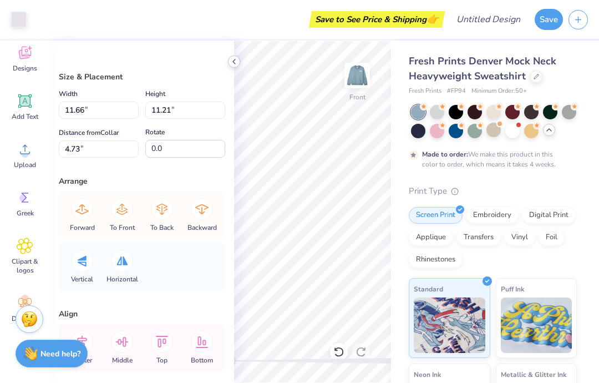
type input "12.92"
type input "12.42"
type input "3.52"
click at [237, 62] on icon at bounding box center [234, 61] width 9 height 9
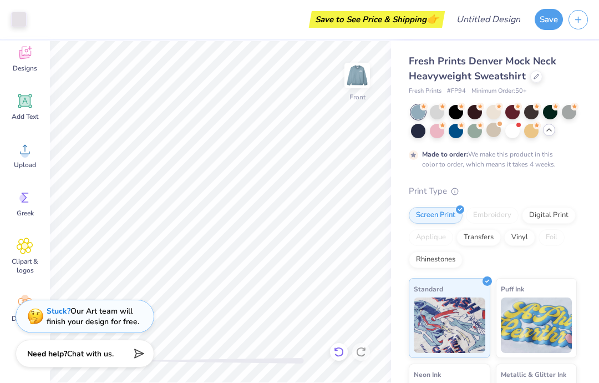
click at [336, 353] on icon at bounding box center [338, 351] width 11 height 11
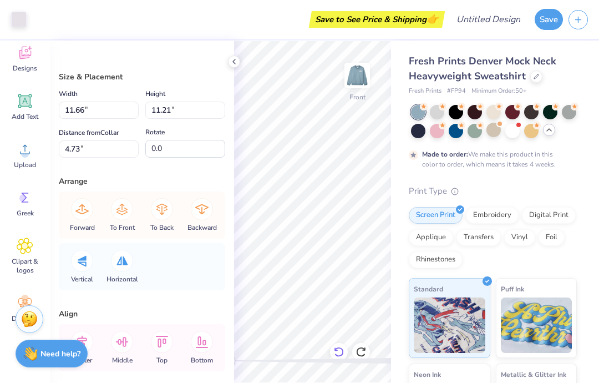
type input "4.87"
type input "2.05"
type input "16.64"
click at [234, 62] on polyline at bounding box center [234, 61] width 2 height 4
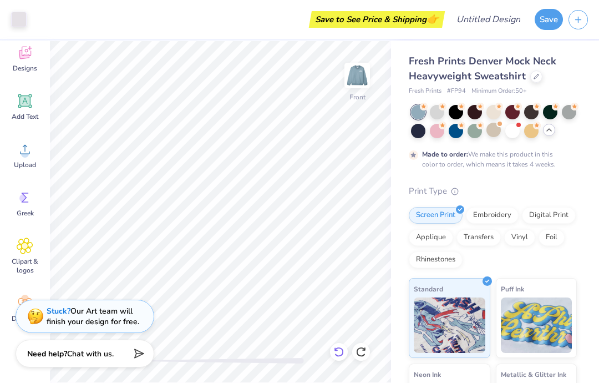
click at [341, 349] on icon at bounding box center [338, 352] width 9 height 10
type input "11.69"
type input "15.04"
type input "4.73"
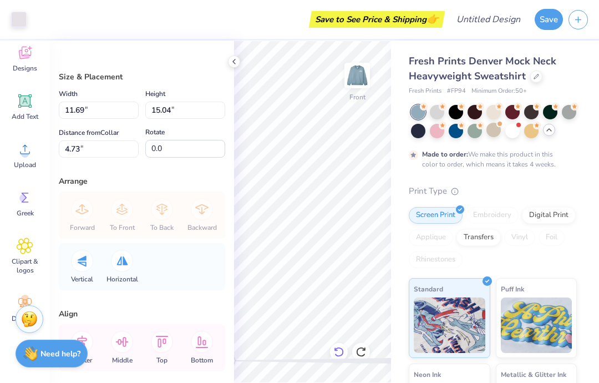
type input "13.41"
type input "17.26"
type input "2.51"
click at [236, 64] on icon at bounding box center [234, 61] width 9 height 9
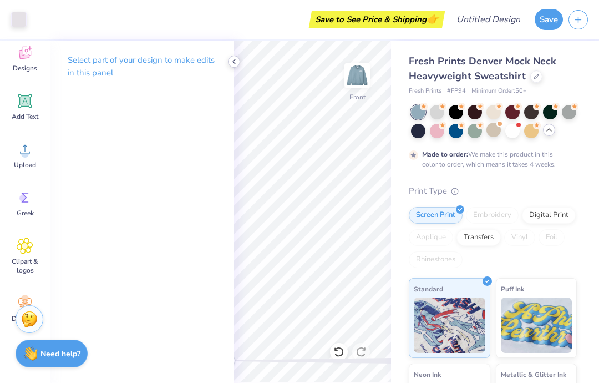
click at [236, 65] on icon at bounding box center [234, 61] width 9 height 9
click at [231, 65] on icon at bounding box center [234, 61] width 9 height 9
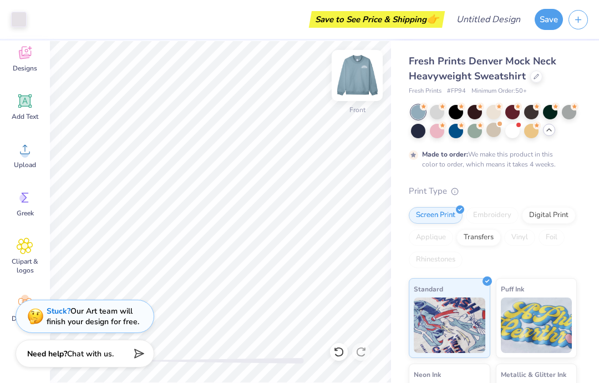
click at [353, 81] on img at bounding box center [357, 75] width 44 height 44
click at [362, 86] on img at bounding box center [357, 75] width 44 height 44
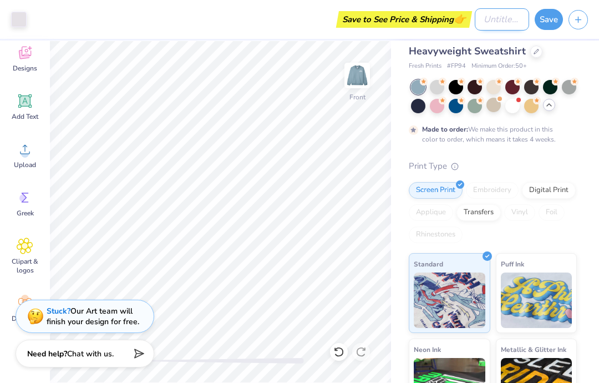
click at [493, 27] on input "Design Title" at bounding box center [502, 19] width 54 height 22
click at [501, 19] on input "Design Title" at bounding box center [502, 19] width 54 height 22
type input "Rise mock neck sweatshirt"
click at [549, 22] on button "Save" at bounding box center [549, 17] width 28 height 21
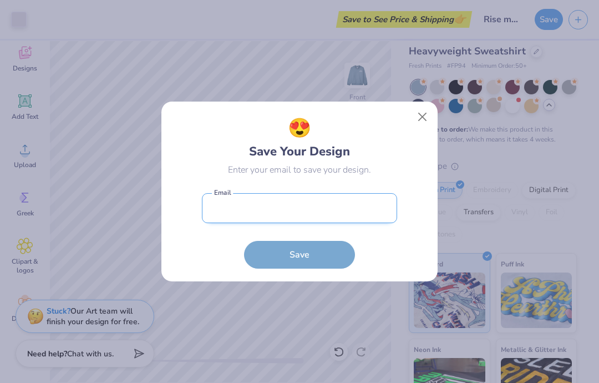
click at [353, 209] on input "email" at bounding box center [299, 208] width 195 height 31
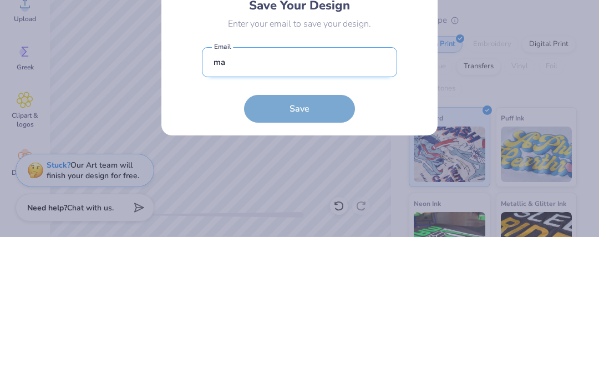
type input "m"
type input "wilkeymn26@bishopkennyhs.org"
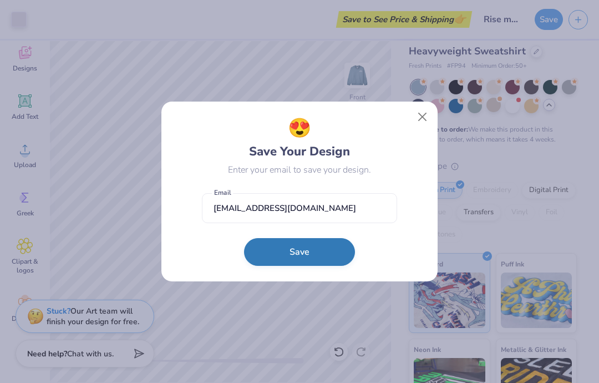
click at [330, 249] on button "Save" at bounding box center [299, 252] width 111 height 28
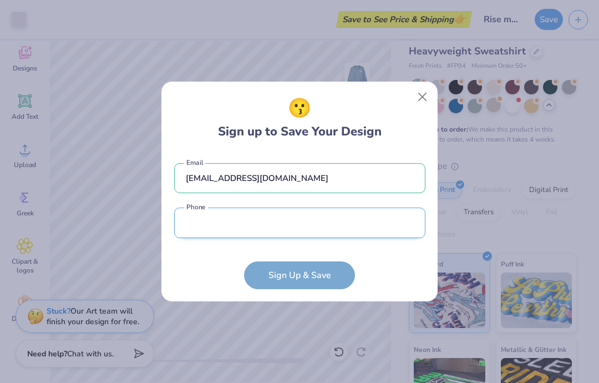
click at [366, 219] on input "tel" at bounding box center [299, 223] width 251 height 31
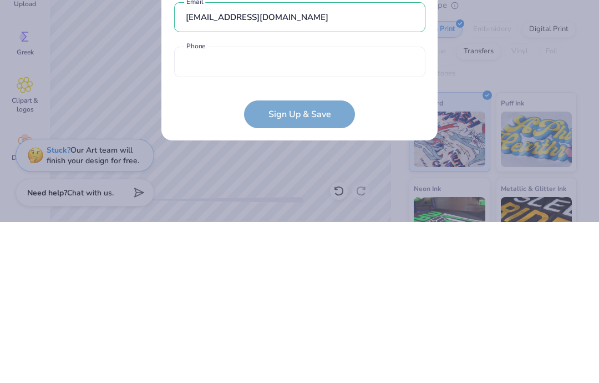
click at [331, 152] on form "wilkeymn26@bishopkennyhs.org Email Phone is a required field Phone Sign Up & Sa…" at bounding box center [299, 220] width 251 height 137
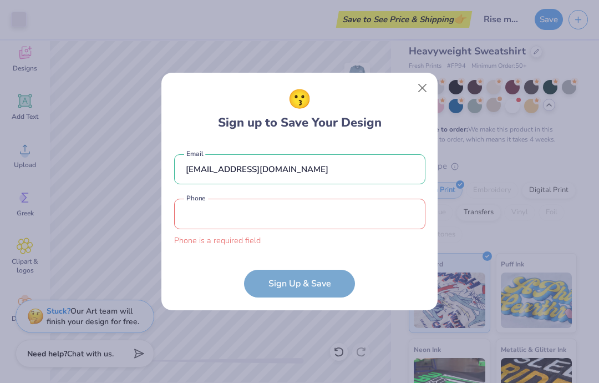
click at [363, 214] on input "tel" at bounding box center [299, 214] width 251 height 31
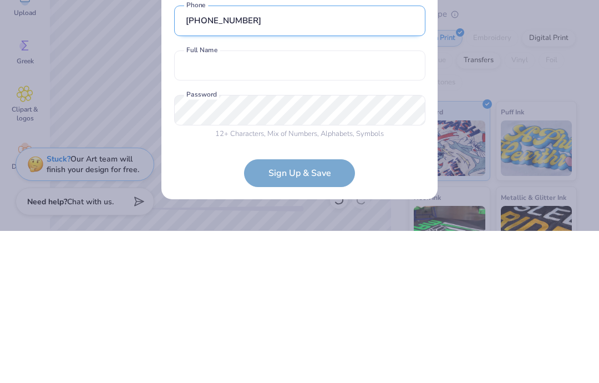
scroll to position [3, 0]
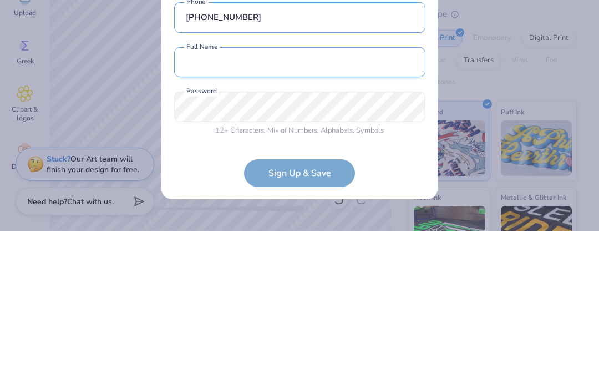
type input "(904) 654-2894"
click at [382, 199] on input "text" at bounding box center [299, 214] width 251 height 31
type input "Maddie w"
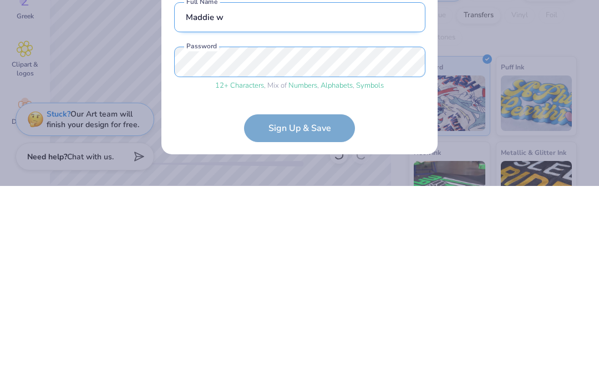
scroll to position [46, 0]
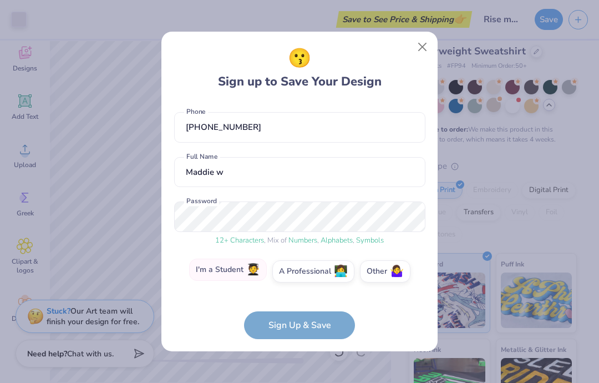
click at [220, 274] on label "I'm a Student 🧑‍🎓" at bounding box center [228, 270] width 78 height 22
click at [296, 316] on input "I'm a Student 🧑‍🎓" at bounding box center [299, 319] width 7 height 7
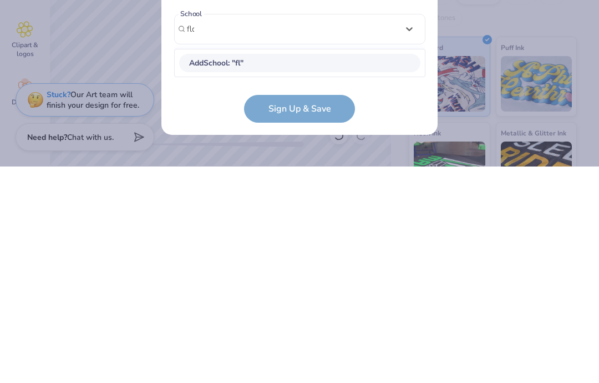
scroll to position [117, 0]
type input "florida state"
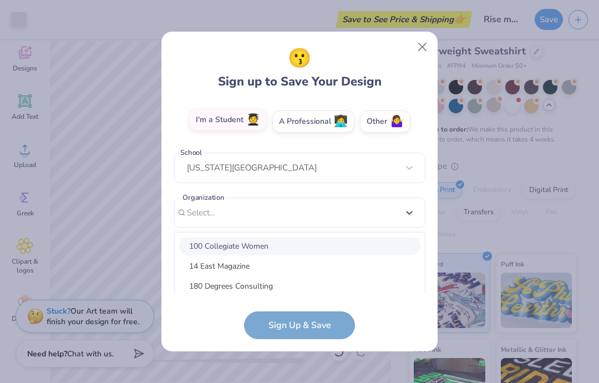
scroll to position [135, 0]
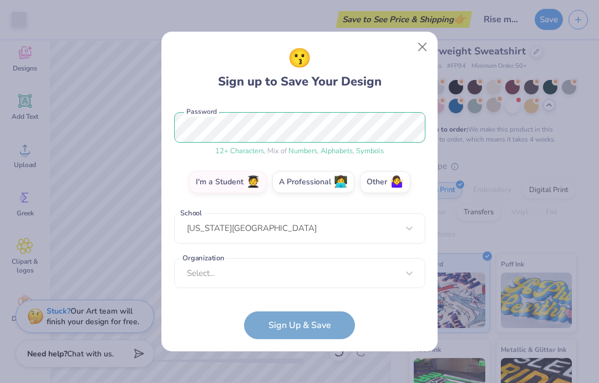
click at [307, 330] on form "wilkeymn26@bishopkennyhs.org Email (904) 654-2894 Phone Maddie w Full Name 12 +…" at bounding box center [299, 220] width 251 height 237
click at [310, 325] on form "wilkeymn26@bishopkennyhs.org Email (904) 654-2894 Phone Maddie w Full Name 12 +…" at bounding box center [299, 220] width 251 height 237
click at [375, 184] on label "Other 🤷‍♀️" at bounding box center [385, 180] width 50 height 22
click at [304, 316] on input "Other 🤷‍♀️" at bounding box center [299, 319] width 7 height 7
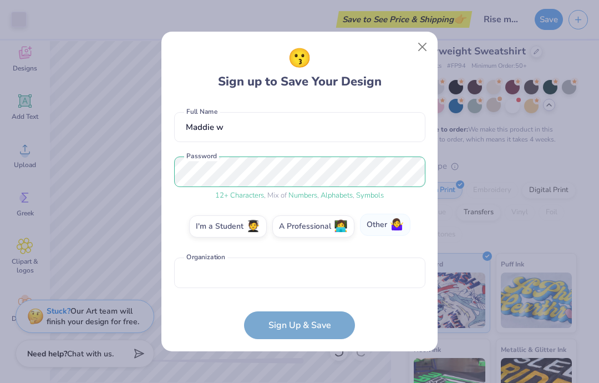
scroll to position [90, 0]
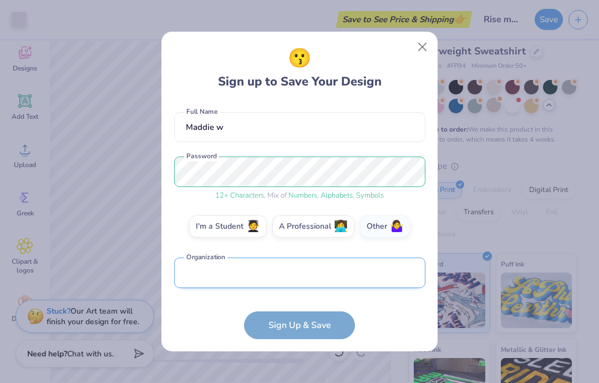
click at [331, 270] on input "text" at bounding box center [299, 272] width 251 height 31
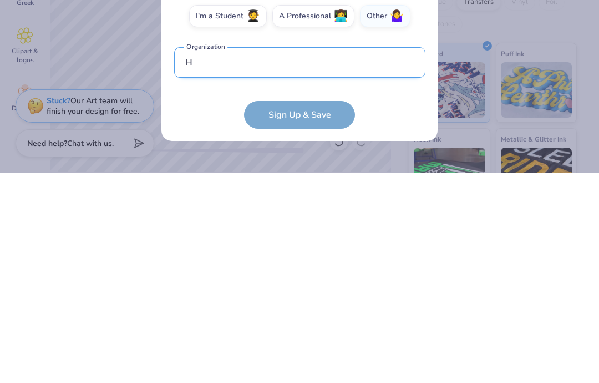
scroll to position [156, 0]
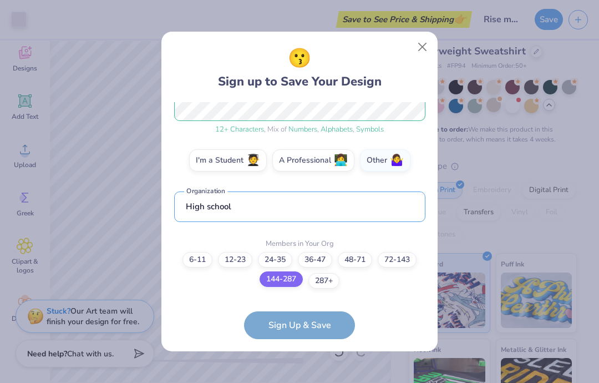
type input "High school"
click at [293, 276] on label "144-287" at bounding box center [281, 279] width 43 height 16
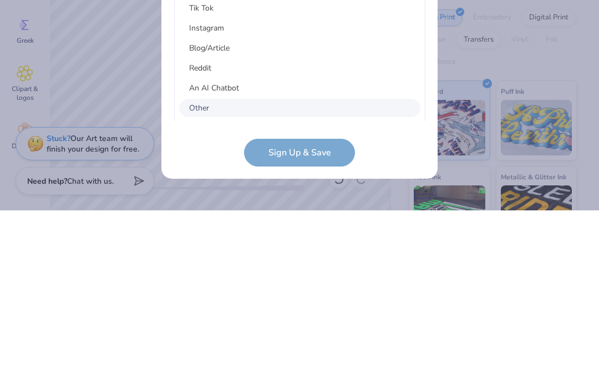
scroll to position [140, 0]
click at [222, 271] on div "Other" at bounding box center [299, 280] width 241 height 18
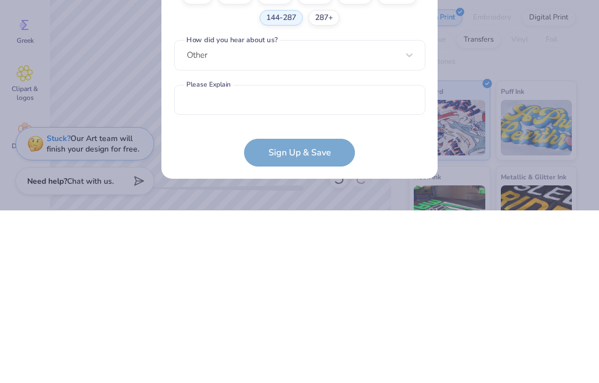
scroll to position [246, 0]
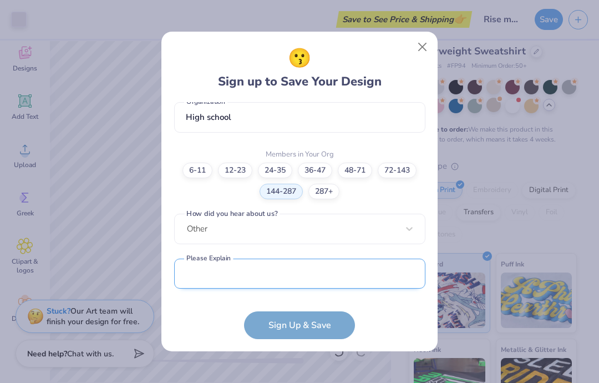
click at [262, 281] on input "text" at bounding box center [299, 274] width 251 height 31
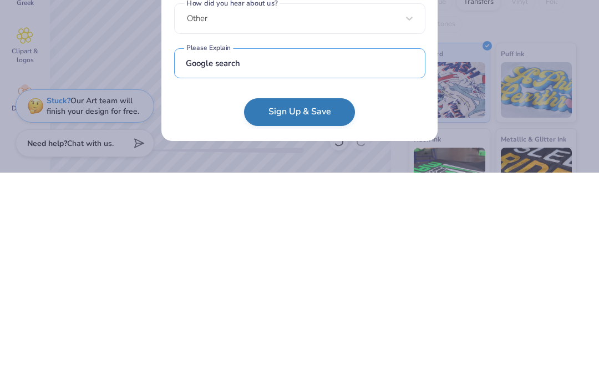
type input "Google search"
click at [325, 309] on button "Sign Up & Save" at bounding box center [299, 323] width 111 height 28
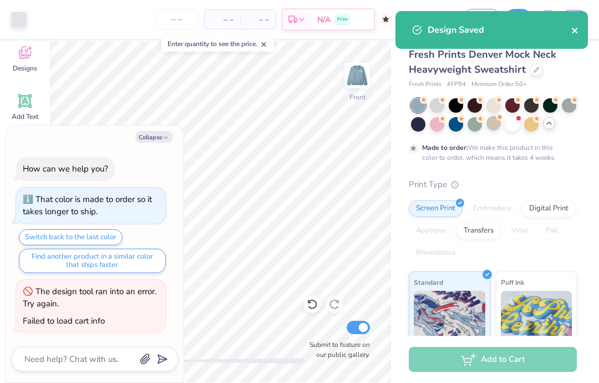
click at [577, 33] on icon "close" at bounding box center [576, 30] width 8 height 9
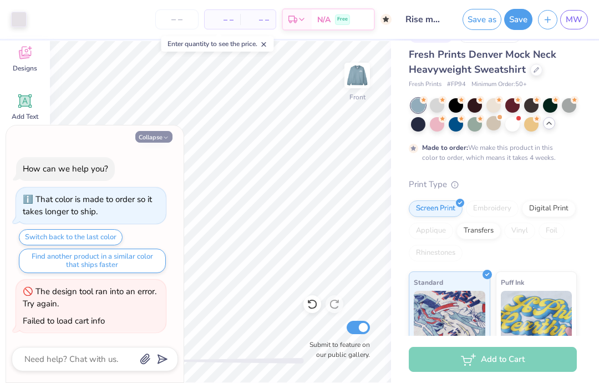
click at [164, 138] on icon "button" at bounding box center [166, 137] width 7 height 7
type textarea "x"
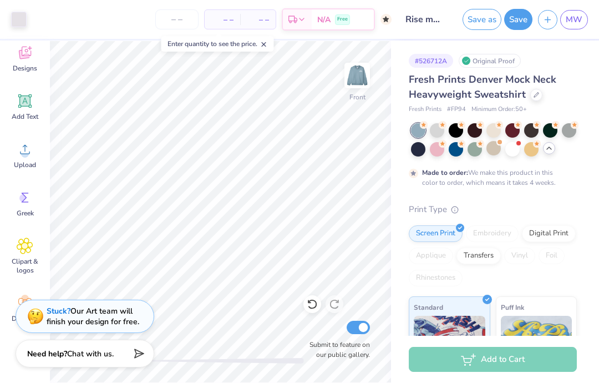
click at [231, 21] on span "– –" at bounding box center [222, 20] width 22 height 12
click at [172, 19] on input "number" at bounding box center [176, 19] width 43 height 20
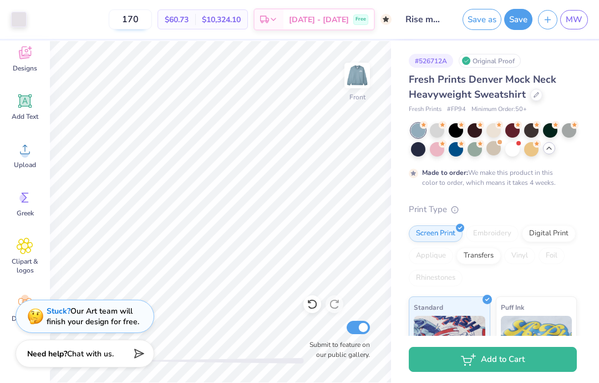
click at [152, 20] on input "170" at bounding box center [130, 19] width 43 height 20
type input "1"
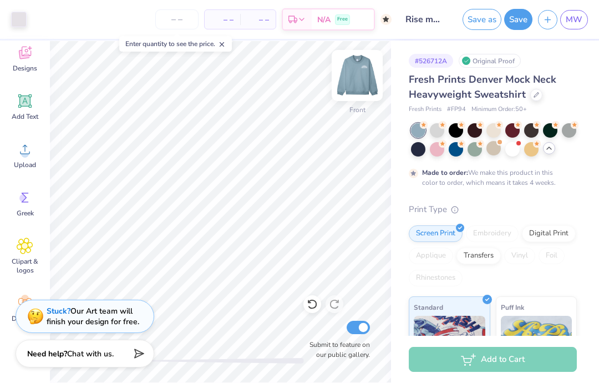
click at [355, 85] on img at bounding box center [357, 75] width 44 height 44
click at [222, 46] on icon at bounding box center [222, 45] width 8 height 8
click at [357, 326] on input "Submit to feature on our public gallery." at bounding box center [358, 327] width 23 height 13
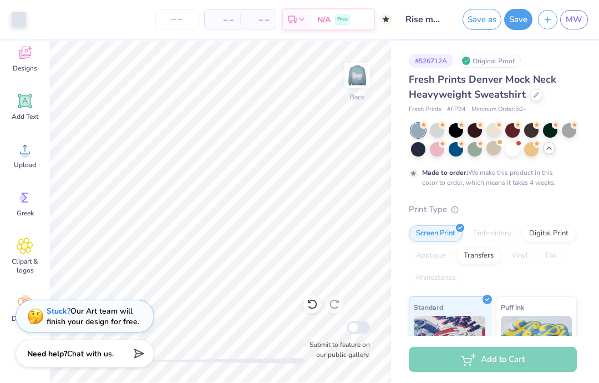
checkbox input "false"
click at [516, 22] on button "Save" at bounding box center [518, 17] width 28 height 21
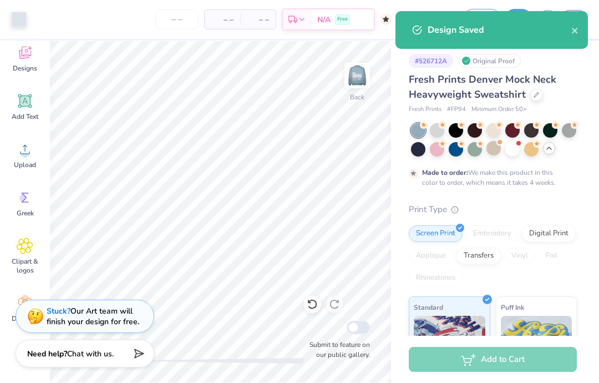
click at [516, 371] on div "Add to Cart" at bounding box center [493, 359] width 168 height 25
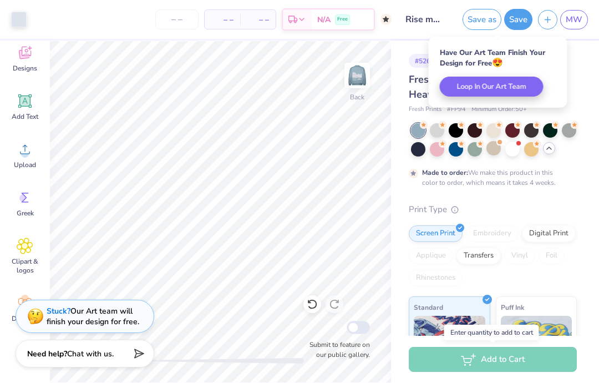
click at [504, 357] on div "Add to Cart" at bounding box center [493, 359] width 168 height 25
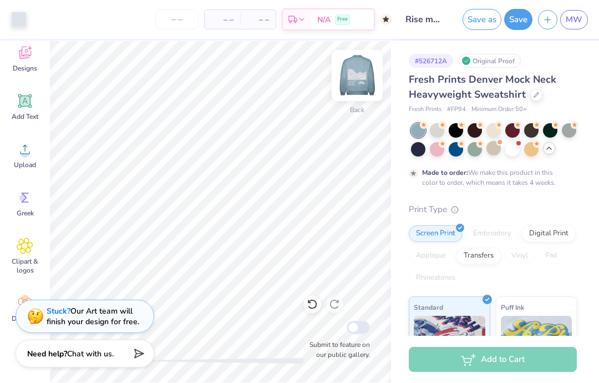
click at [357, 79] on img at bounding box center [357, 75] width 44 height 44
